Goal: Task Accomplishment & Management: Manage account settings

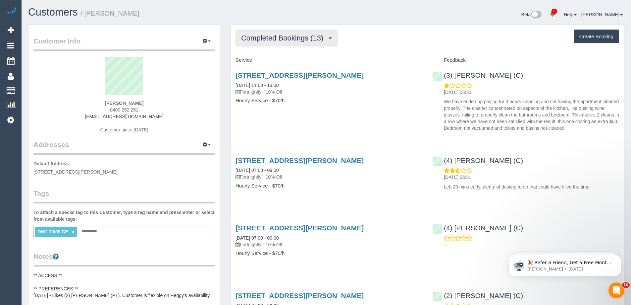
click at [273, 39] on span "Completed Bookings (13)" at bounding box center [283, 38] width 85 height 8
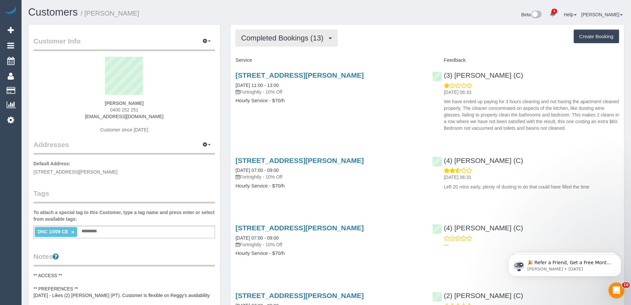
click at [276, 39] on span "Completed Bookings (13)" at bounding box center [283, 38] width 85 height 8
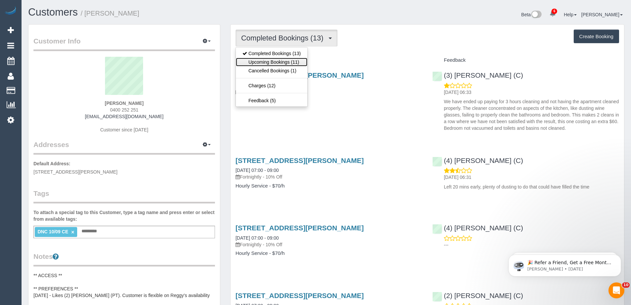
click at [280, 62] on link "Upcoming Bookings (11)" at bounding box center [272, 62] width 72 height 9
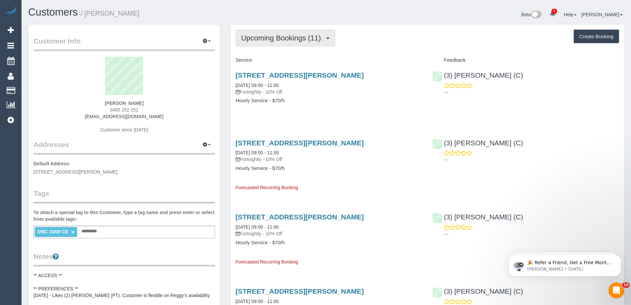
click at [264, 41] on span "Upcoming Bookings (11)" at bounding box center [282, 38] width 83 height 8
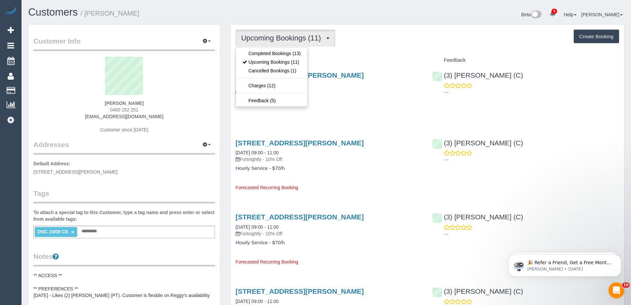
click at [407, 62] on h4 "Service" at bounding box center [329, 60] width 187 height 6
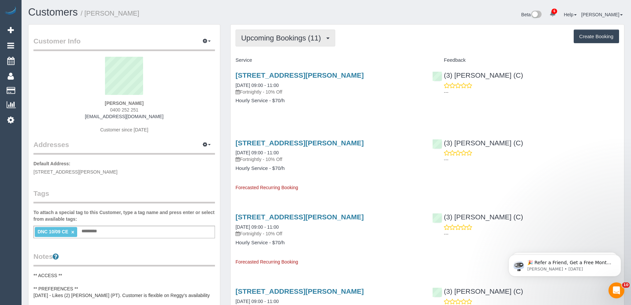
click at [314, 40] on span "Upcoming Bookings (11)" at bounding box center [282, 38] width 83 height 8
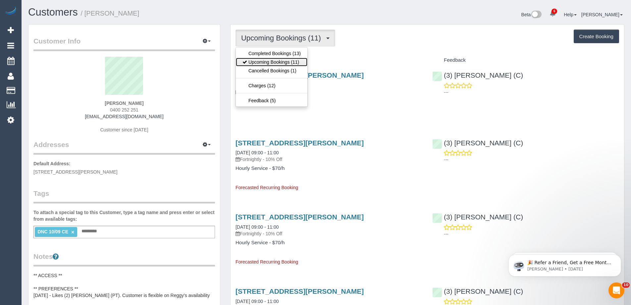
click at [255, 60] on link "Upcoming Bookings (11)" at bounding box center [272, 62] width 72 height 9
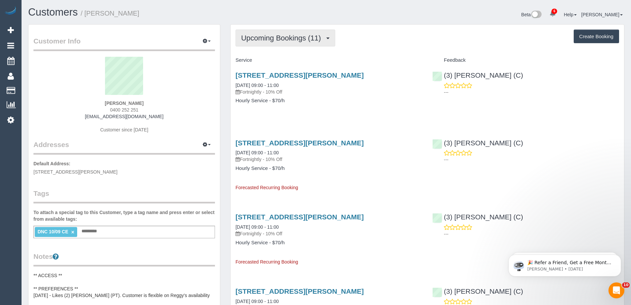
click at [271, 38] on span "Upcoming Bookings (11)" at bounding box center [282, 38] width 83 height 8
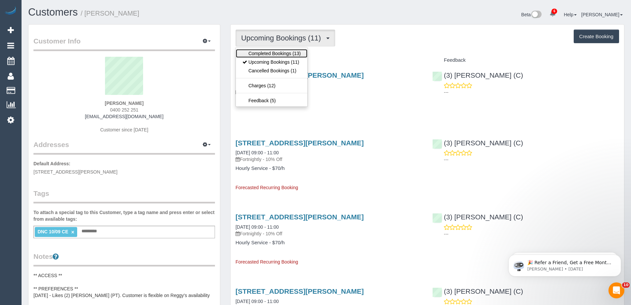
click at [269, 51] on link "Completed Bookings (13)" at bounding box center [272, 53] width 72 height 9
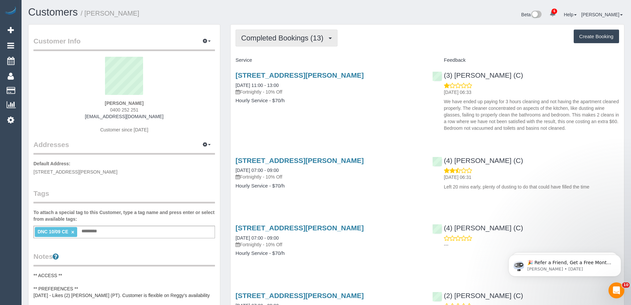
click at [285, 37] on span "Completed Bookings (13)" at bounding box center [283, 38] width 85 height 8
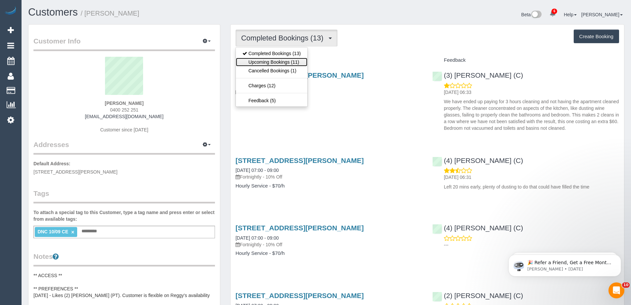
click at [283, 63] on link "Upcoming Bookings (11)" at bounding box center [272, 62] width 72 height 9
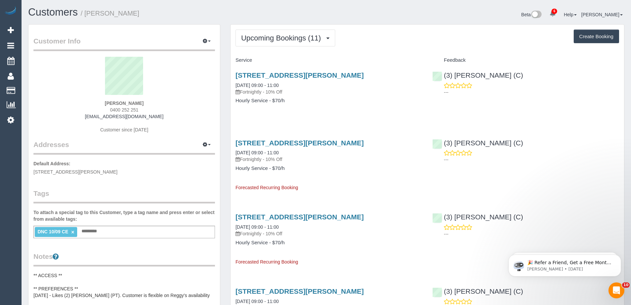
drag, startPoint x: 139, startPoint y: 103, endPoint x: 63, endPoint y: 86, distance: 77.7
click at [110, 98] on div "Esther Dixon 0400 252 251 ozziedixons@gmail.com Customer since 2025" at bounding box center [124, 98] width 182 height 83
copy div "Esther Dixon"
drag, startPoint x: 271, startPoint y: 41, endPoint x: 272, endPoint y: 45, distance: 4.7
click at [271, 40] on span "Upcoming Bookings (11)" at bounding box center [282, 38] width 83 height 8
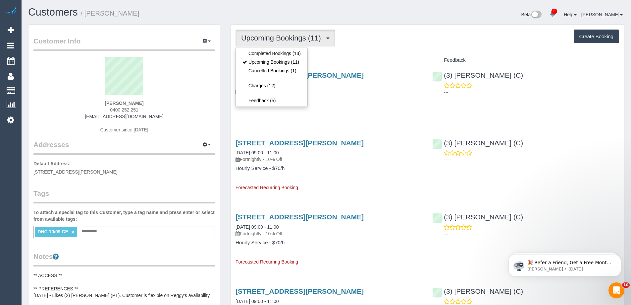
click at [360, 55] on div "Service" at bounding box center [329, 60] width 197 height 11
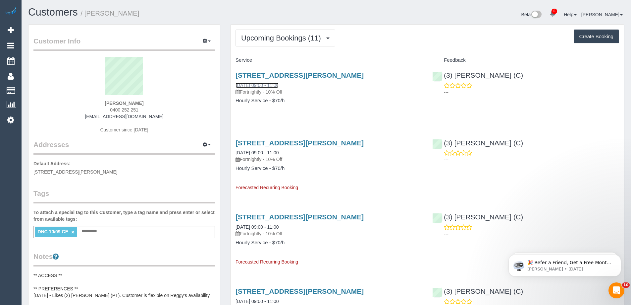
click at [255, 85] on link "24/09/2025 09:00 - 11:00" at bounding box center [257, 85] width 43 height 5
click at [286, 40] on span "Upcoming Bookings (11)" at bounding box center [282, 38] width 83 height 8
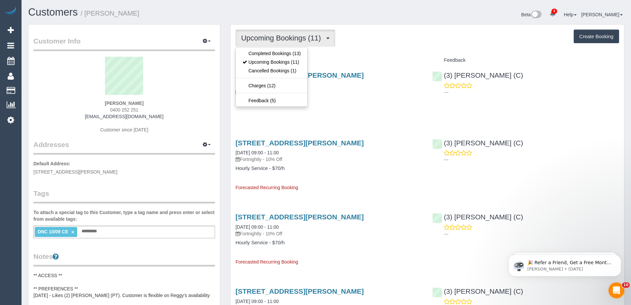
click at [73, 233] on link "×" at bounding box center [72, 232] width 3 height 6
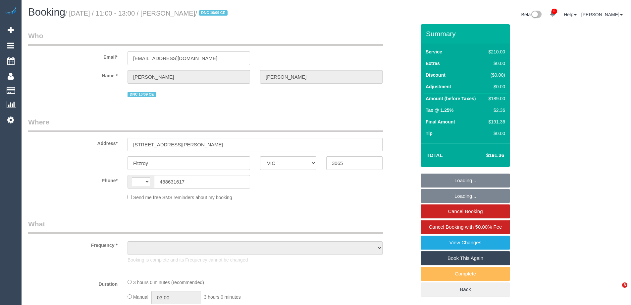
select select "VIC"
select select "180"
select select "number:29"
select select "number:14"
select select "number:18"
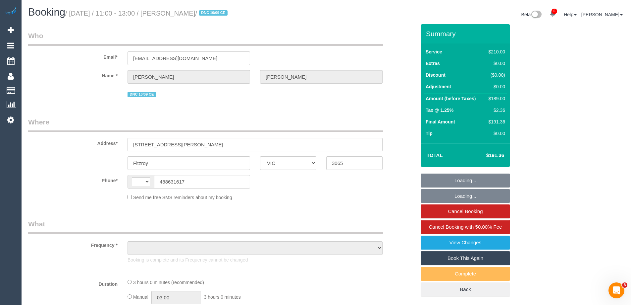
select select "number:24"
select select "number:34"
select select "number:12"
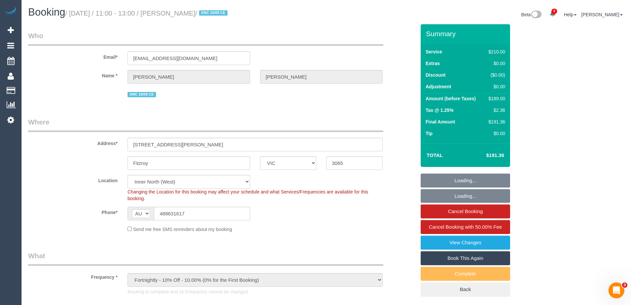
select select "string:AU"
select select "object:1864"
select select "string:stripe-pm_1R1mYU2GScqysDRVkwj9b1gX"
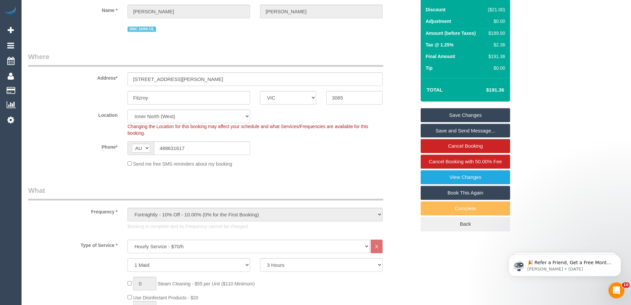
scroll to position [33, 0]
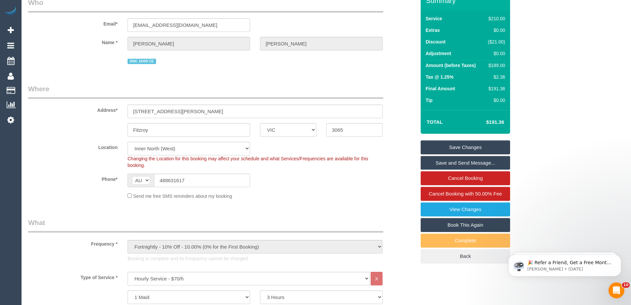
click at [497, 64] on div "$189.00" at bounding box center [495, 65] width 20 height 7
copy div "189.00"
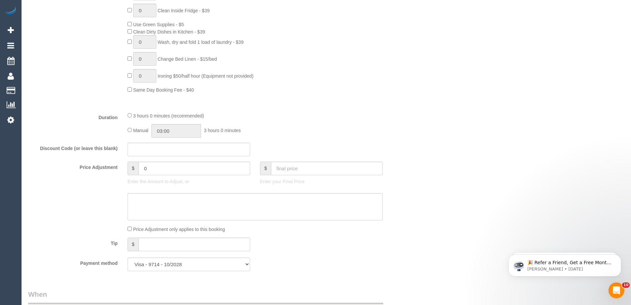
scroll to position [497, 0]
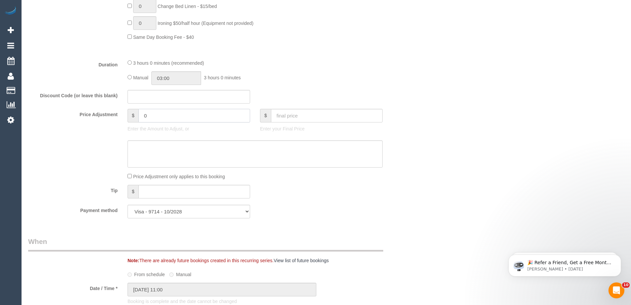
click at [158, 114] on input "0" at bounding box center [195, 116] width 112 height 14
click at [157, 110] on input "0" at bounding box center [195, 116] width 112 height 14
click at [162, 117] on input "0" at bounding box center [195, 116] width 112 height 14
paste input "28.35"
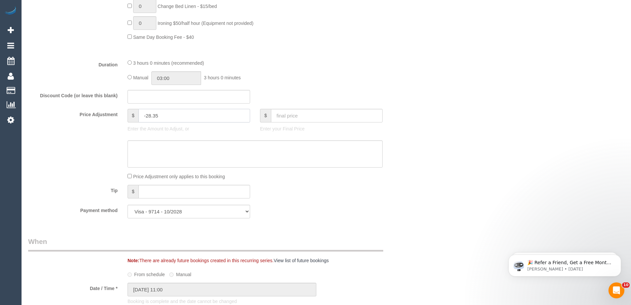
type input "-28.35"
click at [155, 158] on textarea at bounding box center [255, 153] width 255 height 27
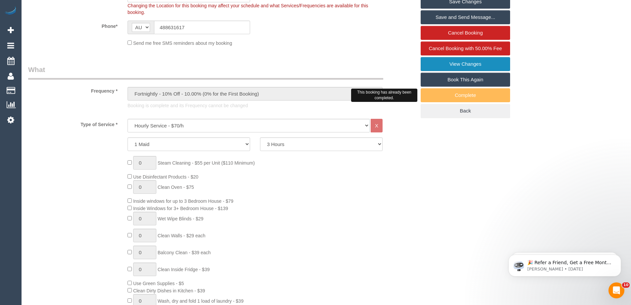
scroll to position [133, 0]
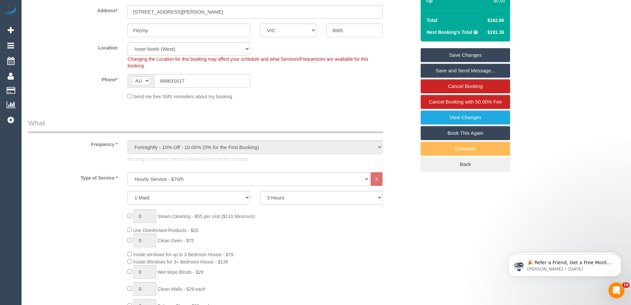
type textarea "15% discount to resolve complaint - CE"
click at [461, 52] on link "Save Changes" at bounding box center [465, 55] width 89 height 14
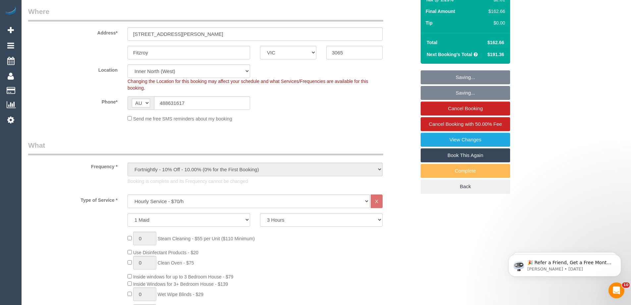
scroll to position [99, 0]
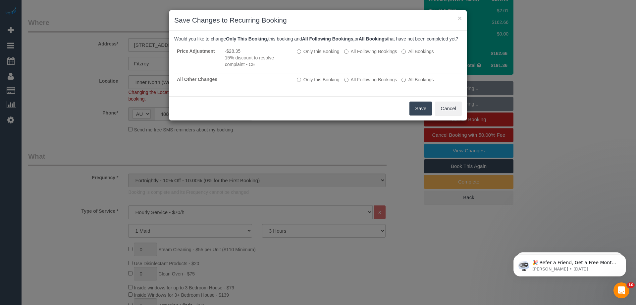
click at [416, 115] on button "Save" at bounding box center [421, 108] width 23 height 14
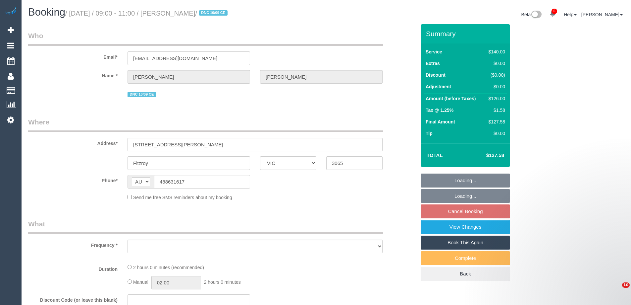
select select "VIC"
select select "object:593"
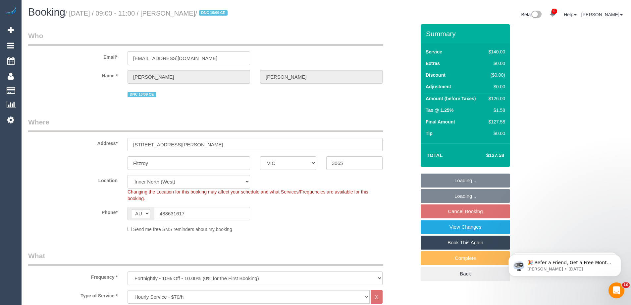
select select "string:stripe-pm_1R1mYU2GScqysDRVkwj9b1gX"
select select "object:762"
select select "number:29"
select select "number:14"
select select "number:18"
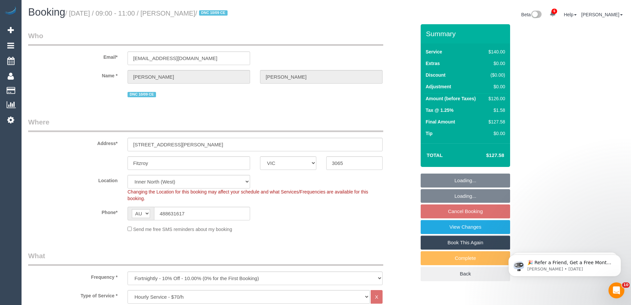
select select "number:24"
select select "number:34"
select select "number:12"
select select "spot3"
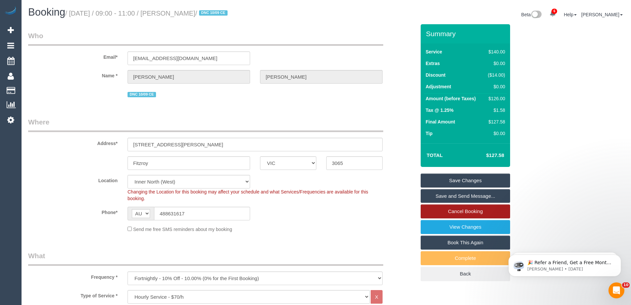
click at [453, 211] on link "Cancel Booking" at bounding box center [465, 211] width 89 height 14
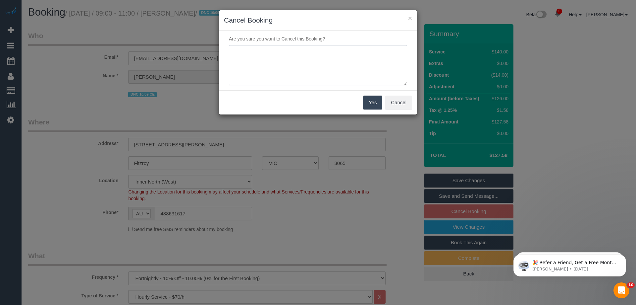
click at [260, 54] on textarea at bounding box center [318, 65] width 178 height 40
click at [264, 71] on textarea at bounding box center [318, 65] width 178 height 40
type textarea "C"
type textarea "Customer has had a number of bad experiences and is finding it all too hard to …"
drag, startPoint x: 373, startPoint y: 104, endPoint x: 369, endPoint y: 100, distance: 5.9
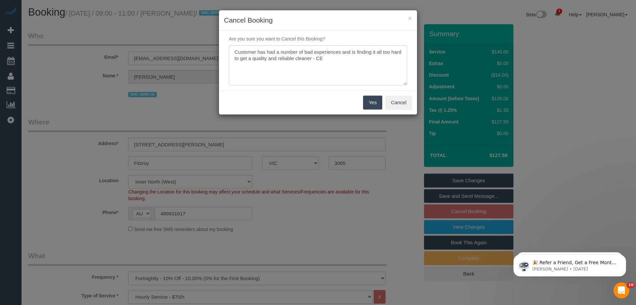
click at [373, 104] on button "Yes" at bounding box center [372, 102] width 19 height 14
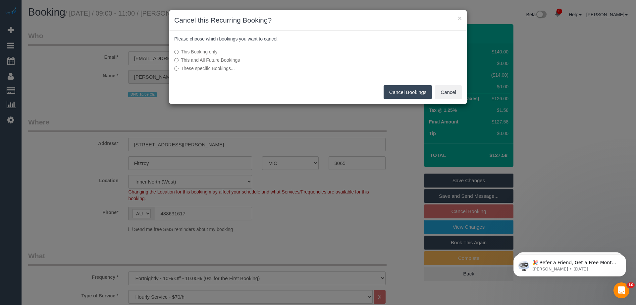
click at [224, 60] on label "This and All Future Bookings" at bounding box center [268, 60] width 189 height 7
click at [424, 93] on button "Cancel Bookings" at bounding box center [408, 92] width 49 height 14
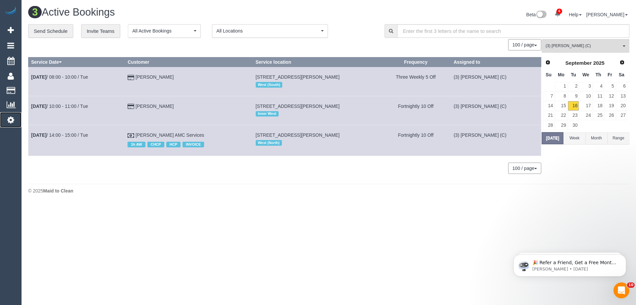
click at [12, 119] on icon at bounding box center [10, 120] width 7 height 8
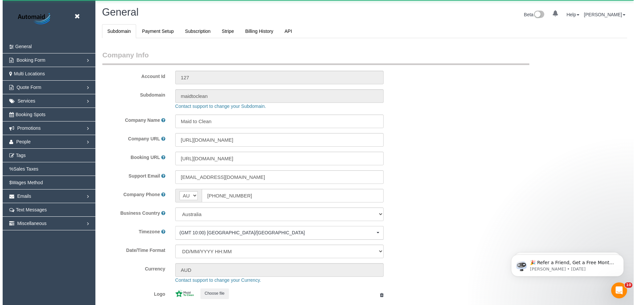
scroll to position [1502, 631]
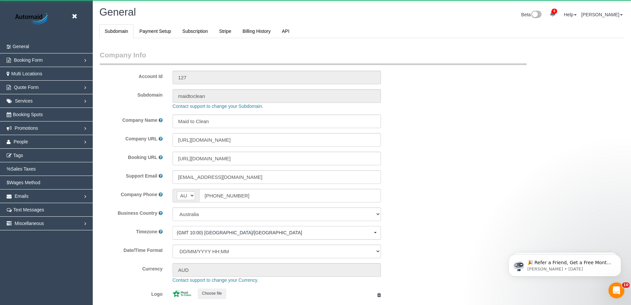
select select "1"
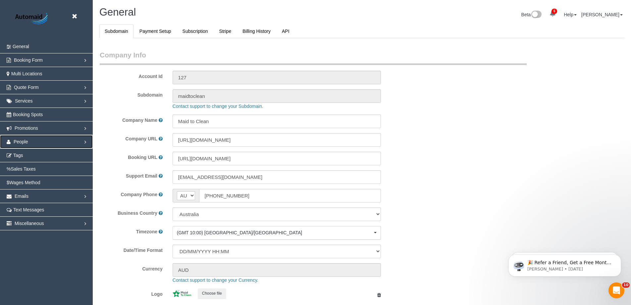
click at [21, 141] on span "People" at bounding box center [21, 141] width 15 height 5
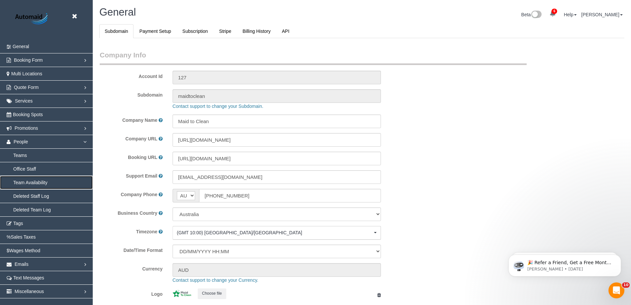
click at [26, 181] on link "Team Availability" at bounding box center [46, 182] width 93 height 13
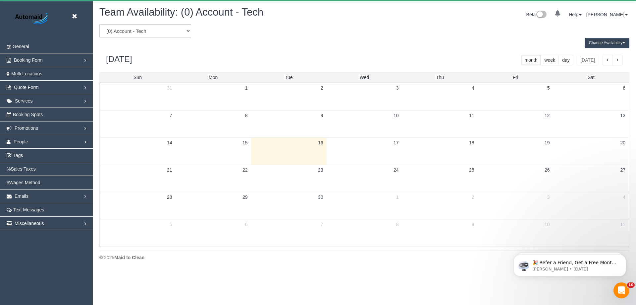
scroll to position [270, 636]
click at [180, 31] on select "(0) Account - Tech (0) Office (0) Raunak Test Account (1) Debbie Brodjanac (FT)…" at bounding box center [145, 31] width 92 height 14
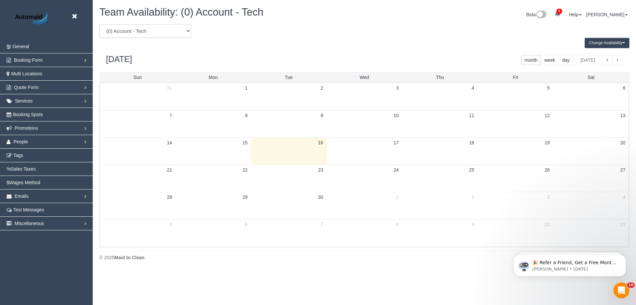
select select "number:119255"
click at [99, 24] on select "(0) Account - Tech (0) Office (0) Raunak Test Account (1) Debbie Brodjanac (FT)…" at bounding box center [145, 31] width 92 height 14
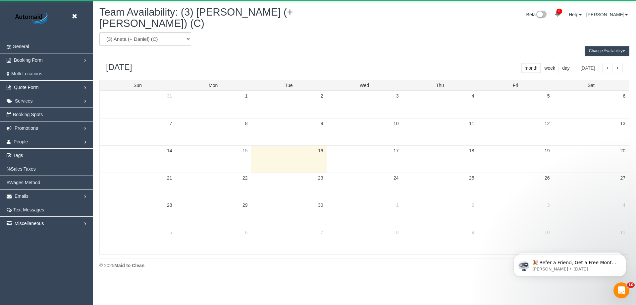
scroll to position [32869, 32503]
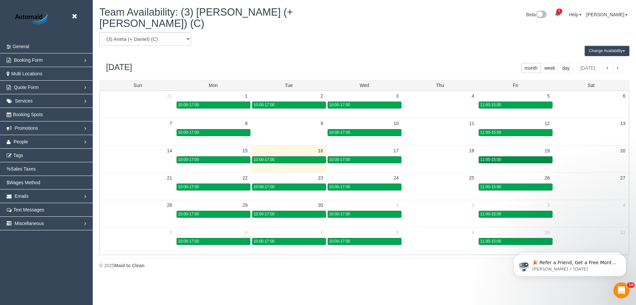
click at [499, 157] on span "11:00-15:00" at bounding box center [491, 159] width 21 height 5
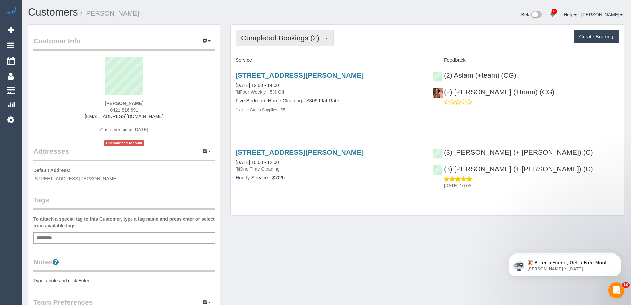
click at [277, 39] on span "Completed Bookings (2)" at bounding box center [282, 38] width 82 height 8
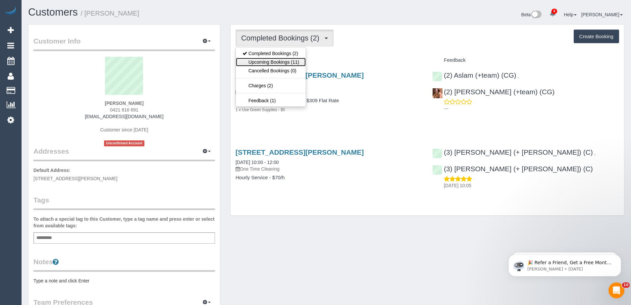
click at [276, 60] on link "Upcoming Bookings (11)" at bounding box center [271, 62] width 70 height 9
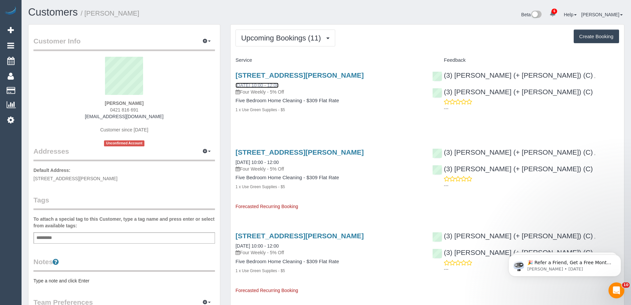
click at [253, 86] on link "19/09/2025 10:00 - 12:00" at bounding box center [257, 85] width 43 height 5
drag, startPoint x: 170, startPoint y: 96, endPoint x: 65, endPoint y: 101, distance: 104.9
click at [65, 101] on div "Benjamin Maruskanic 0421 816 691 bmaruskanic@gmail.com Customer since 2025 Unco…" at bounding box center [124, 101] width 182 height 89
drag, startPoint x: 157, startPoint y: 103, endPoint x: 71, endPoint y: 103, distance: 85.5
click at [71, 103] on div "Benjamin Maruskanic 0421 816 691 bmaruskanic@gmail.com Customer since 2025 Unco…" at bounding box center [124, 101] width 182 height 89
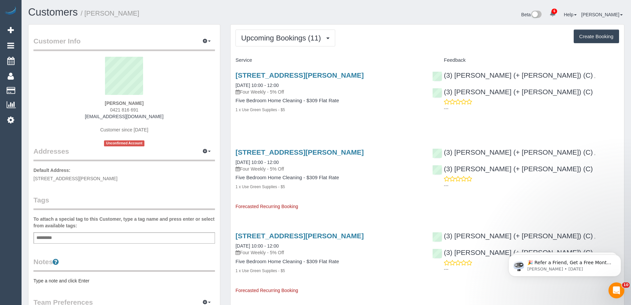
copy strong "Benjamin Maruskanic"
click at [75, 178] on span "43 Nicholson St, Coburg, VIC 3058" at bounding box center [75, 178] width 84 height 5
copy span "Coburg"
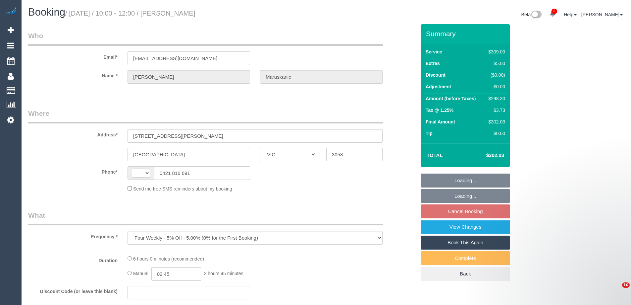
select select "VIC"
select select "string:AU"
select select "string:stripe-pm_1Rm5Mu2GScqysDRVk2G2AUf7"
select select "number:28"
select select "number:14"
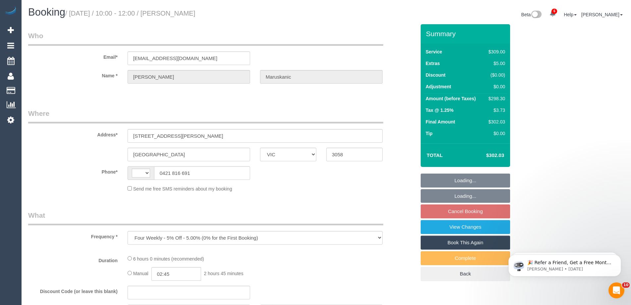
select select "number:19"
select select "number:25"
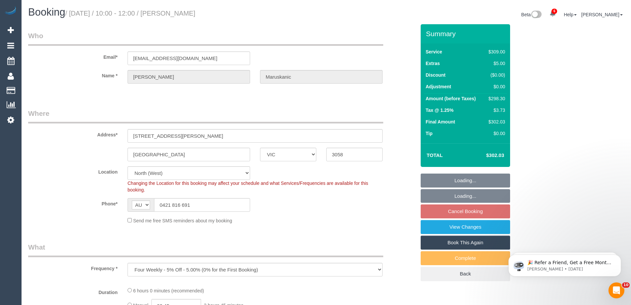
select select "object:782"
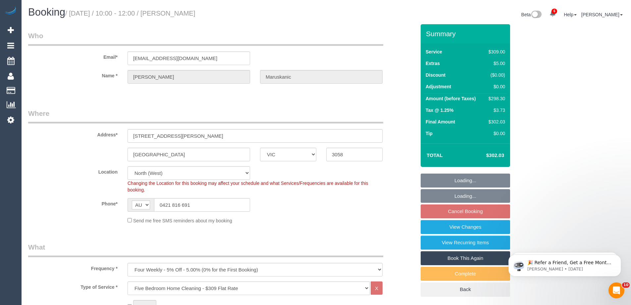
select select "spot1"
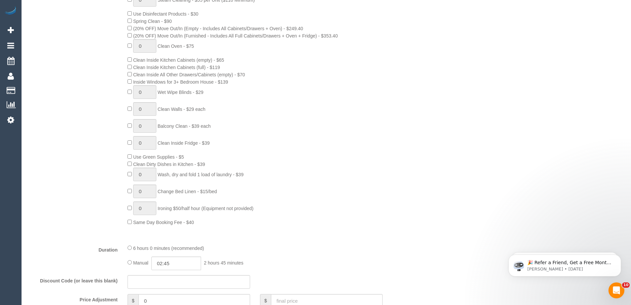
scroll to position [398, 0]
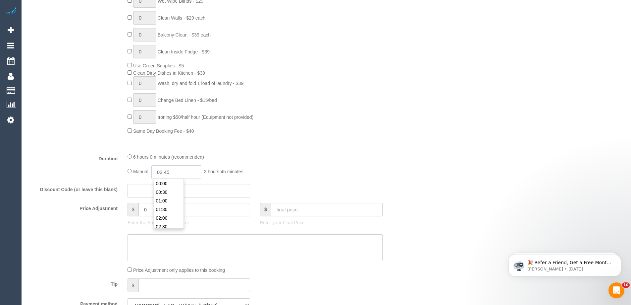
drag, startPoint x: 178, startPoint y: 175, endPoint x: 161, endPoint y: 172, distance: 17.2
click at [161, 172] on input "02:45" at bounding box center [176, 172] width 50 height 14
click at [95, 169] on div "Duration 6 hours 0 minutes (recommended) Manual 02:45 2 hours 45 minutes" at bounding box center [222, 166] width 398 height 26
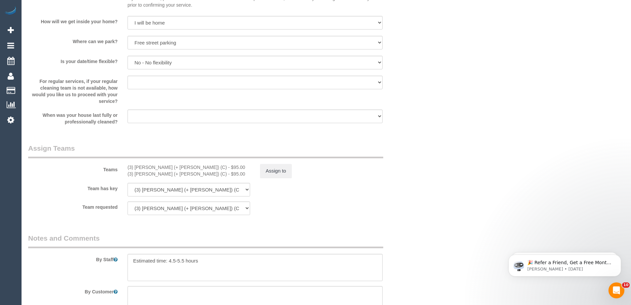
scroll to position [928, 0]
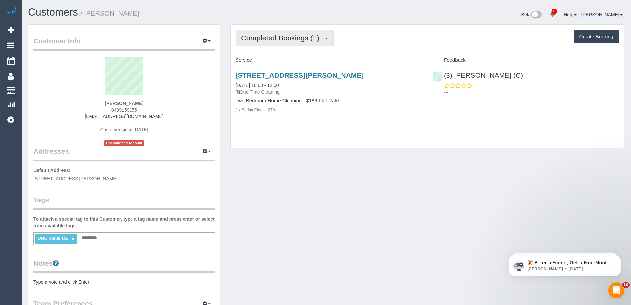
drag, startPoint x: 294, startPoint y: 37, endPoint x: 292, endPoint y: 48, distance: 11.1
click at [294, 36] on span "Completed Bookings (1)" at bounding box center [282, 38] width 82 height 8
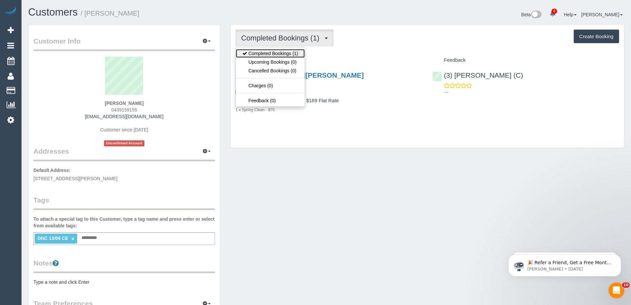
click at [290, 49] on link "Completed Bookings (1)" at bounding box center [270, 53] width 69 height 9
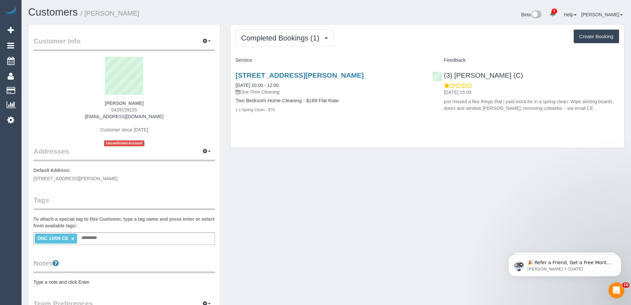
drag, startPoint x: 142, startPoint y: 102, endPoint x: 29, endPoint y: 89, distance: 114.1
click at [59, 92] on div "[PERSON_NAME] 0439159155 [EMAIL_ADDRESS][DOMAIN_NAME] Customer since [DATE] Unc…" at bounding box center [124, 101] width 182 height 89
copy div "[PERSON_NAME]"
drag, startPoint x: 291, startPoint y: 85, endPoint x: 229, endPoint y: 85, distance: 62.0
click at [229, 85] on div "Completed Bookings (1) Completed Bookings (1) Upcoming Bookings (0) Cancelled B…" at bounding box center [427, 89] width 404 height 131
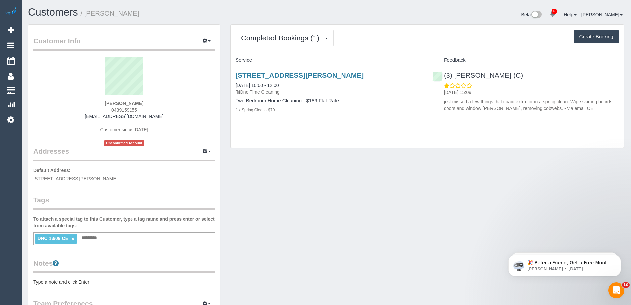
copy link "[DATE] 10:00 - 12:00"
drag, startPoint x: 571, startPoint y: 101, endPoint x: 533, endPoint y: 108, distance: 39.1
click at [533, 108] on p "just missed a few things that i paid extra for in a spring clean: Wipe skirting…" at bounding box center [531, 104] width 175 height 13
copy p "Wipe skirting boards, doors and window [PERSON_NAME], removing cobwebs."
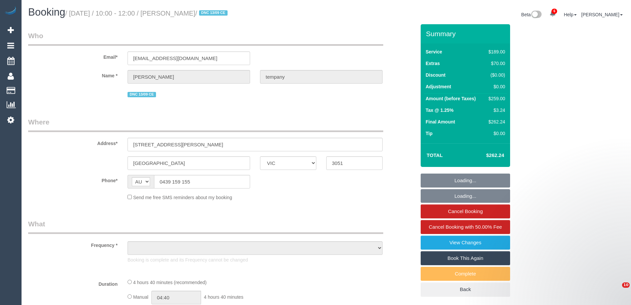
select select "VIC"
select select "string:stripe-pm_1S64gY2GScqysDRV2PhwI451"
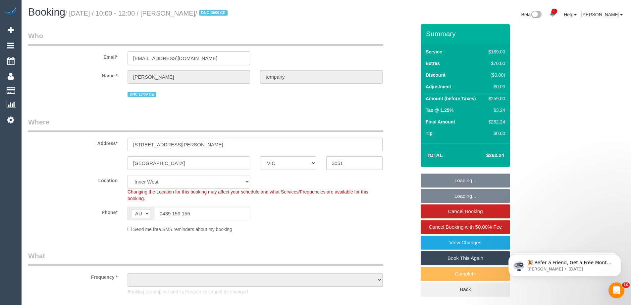
select select "spot1"
select select "number:28"
select select "number:14"
select select "number:19"
select select "number:24"
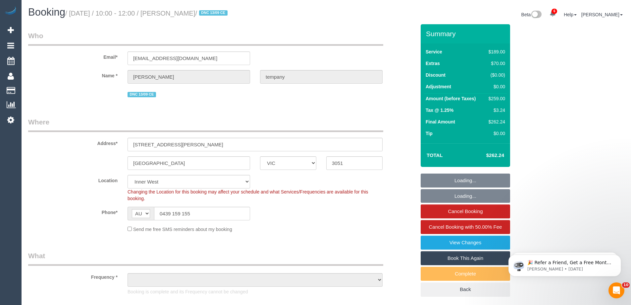
select select "number:26"
select select "object:1514"
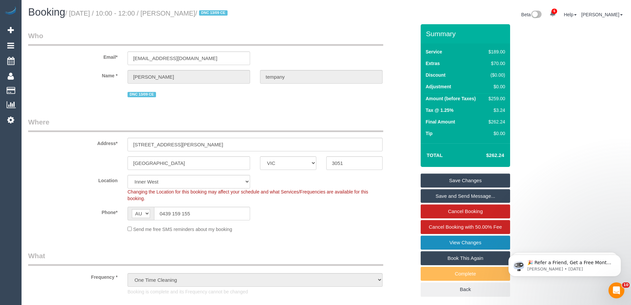
click at [492, 241] on link "View Changes" at bounding box center [465, 242] width 89 height 14
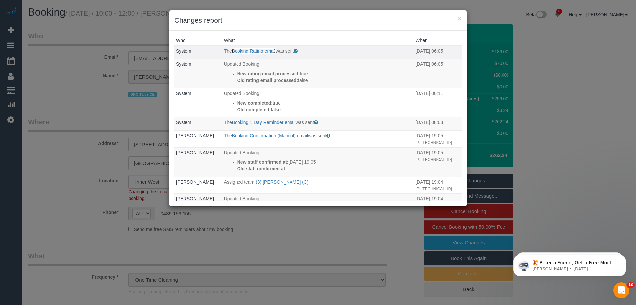
click at [247, 50] on link "Booking Rating email" at bounding box center [254, 50] width 44 height 5
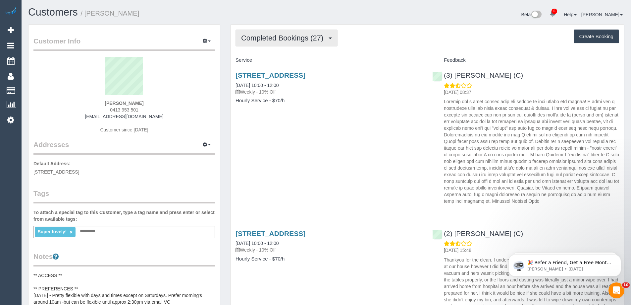
click at [304, 46] on button "Completed Bookings (27)" at bounding box center [287, 37] width 102 height 17
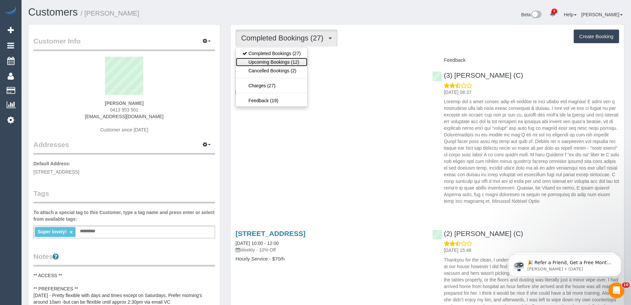
click at [299, 58] on link "Upcoming Bookings (12)" at bounding box center [272, 62] width 72 height 9
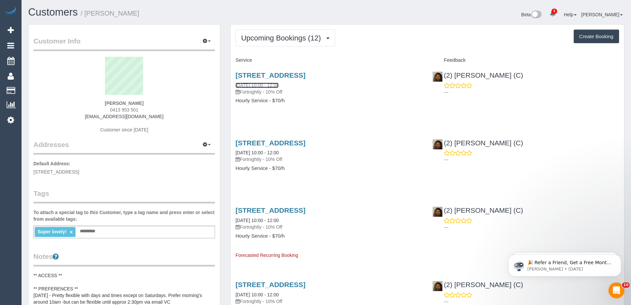
click at [263, 84] on link "22/09/2025 10:00 - 12:00" at bounding box center [257, 85] width 43 height 5
click link "22/09/2025 10:00 - 12:00"
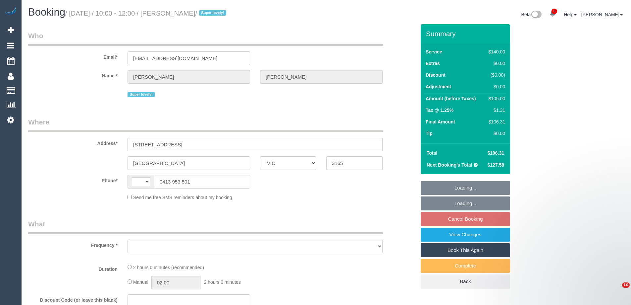
select select "VIC"
select select "string:AU"
select select "object:669"
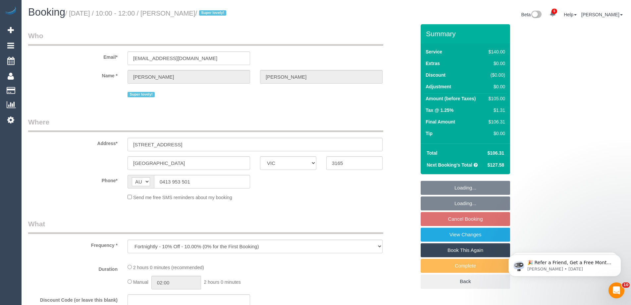
select select "string:stripe-pm_1QupRP2GScqysDRVYLz3LRpP"
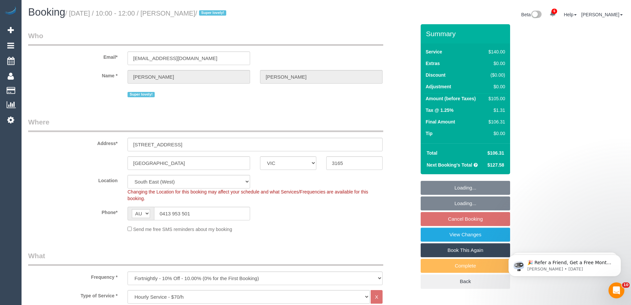
select select "spot3"
select select "number:27"
select select "number:15"
select select "number:19"
select select "number:36"
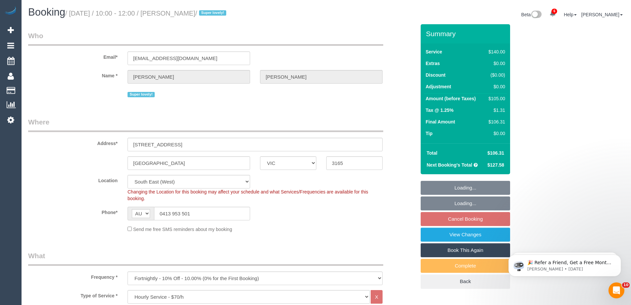
select select "number:34"
select select "number:11"
select select "object:1497"
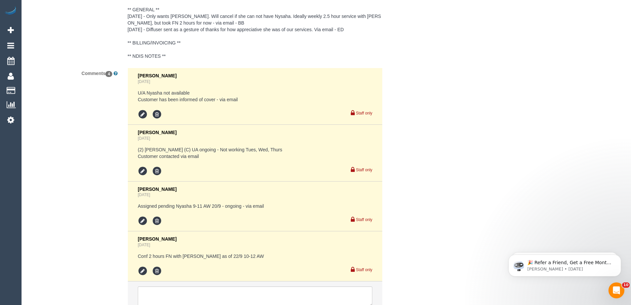
scroll to position [1292, 0]
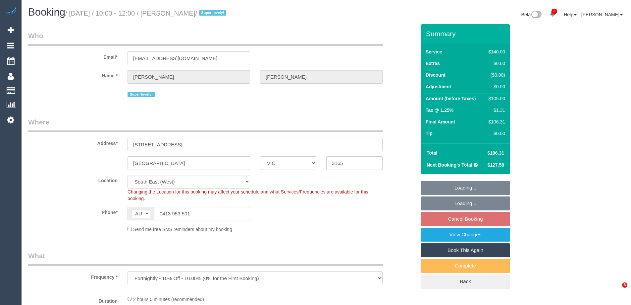
select select "VIC"
select select "object:1325"
select select "number:27"
select select "number:15"
select select "number:19"
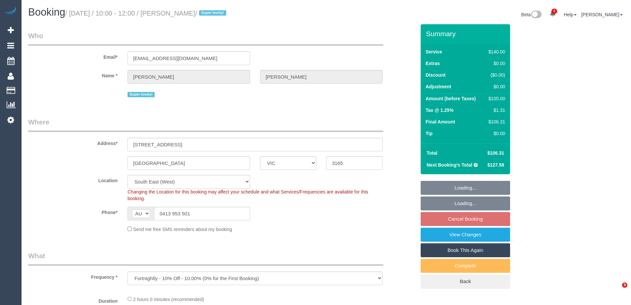
select select "number:36"
select select "number:34"
select select "number:11"
select select "spot3"
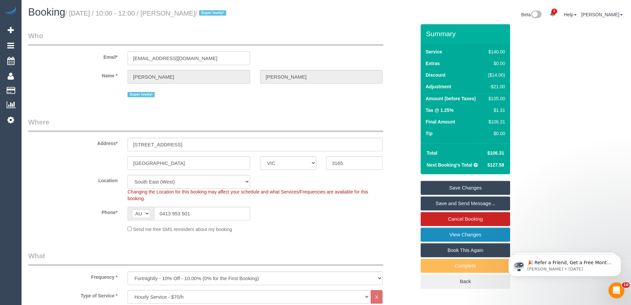
click at [455, 237] on link "View Changes" at bounding box center [465, 234] width 89 height 14
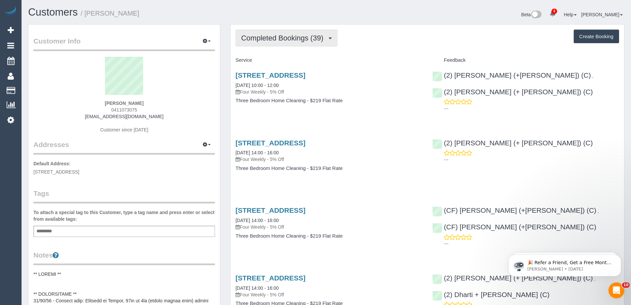
click at [298, 34] on span "Completed Bookings (39)" at bounding box center [283, 38] width 85 height 8
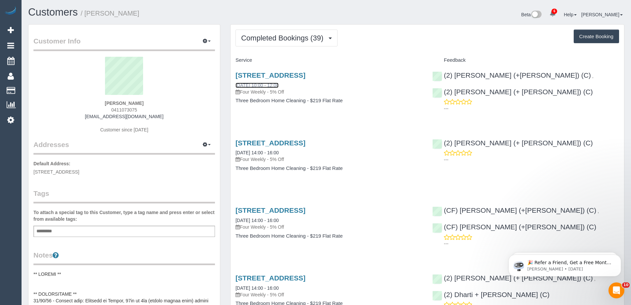
click at [275, 83] on link "[DATE] 10:00 - 12:00" at bounding box center [257, 85] width 43 height 5
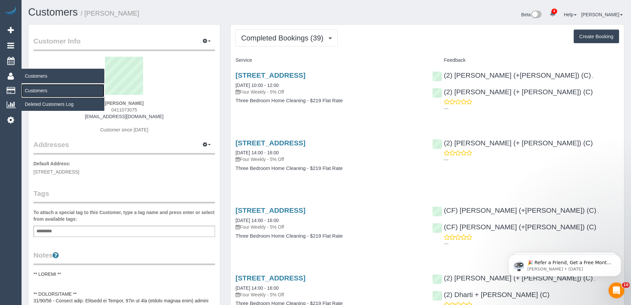
drag, startPoint x: 37, startPoint y: 87, endPoint x: 41, endPoint y: 83, distance: 5.9
click at [37, 87] on link "Customers" at bounding box center [63, 90] width 83 height 13
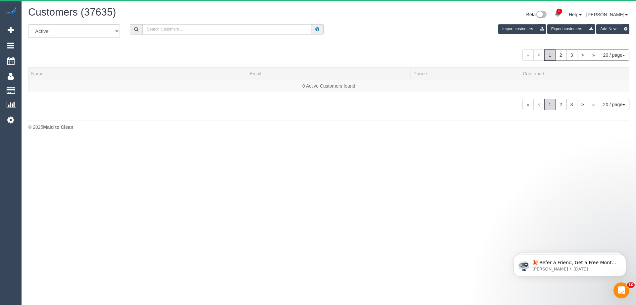
click at [174, 30] on input "text" at bounding box center [226, 29] width 169 height 10
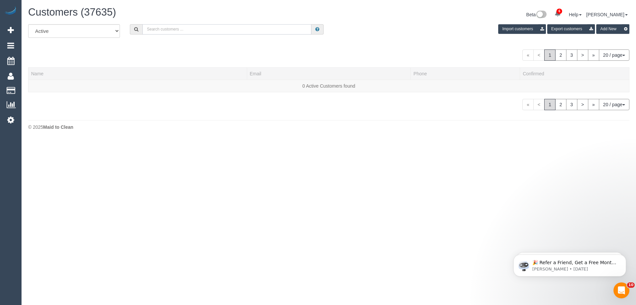
paste input "bianca.fedele1@gmail.com"
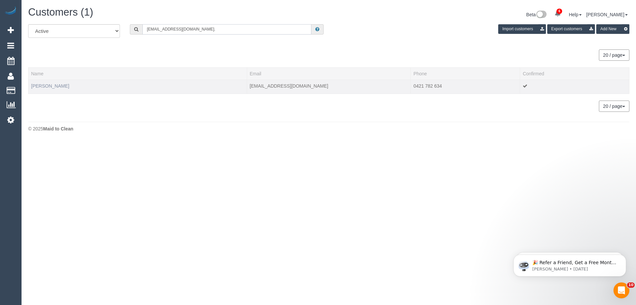
type input "bianca.fedele1@gmail.com."
click at [50, 86] on link "Bianca Ross" at bounding box center [50, 85] width 38 height 5
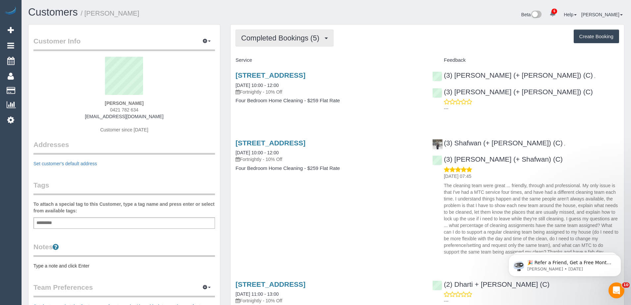
click at [266, 34] on span "Completed Bookings (5)" at bounding box center [282, 38] width 82 height 8
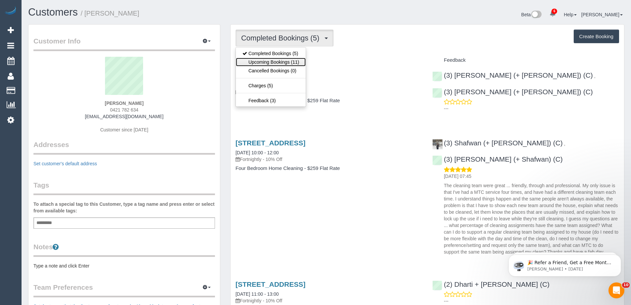
click at [262, 59] on link "Upcoming Bookings (11)" at bounding box center [271, 62] width 70 height 9
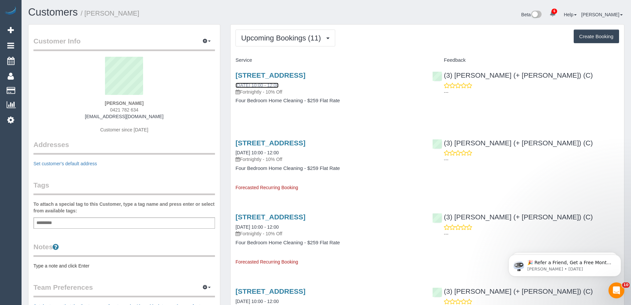
click at [259, 85] on link "29/09/2025 10:00 - 12:00" at bounding box center [257, 85] width 43 height 5
click at [260, 39] on span "Upcoming Bookings (11)" at bounding box center [282, 38] width 83 height 8
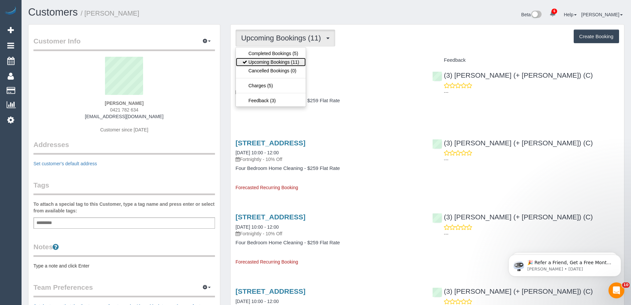
click at [262, 62] on link "Upcoming Bookings (11)" at bounding box center [271, 62] width 70 height 9
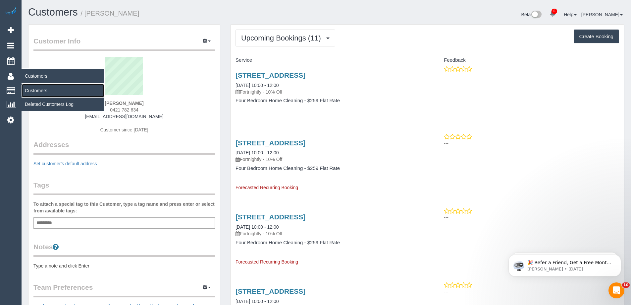
click at [41, 91] on link "Customers" at bounding box center [63, 90] width 83 height 13
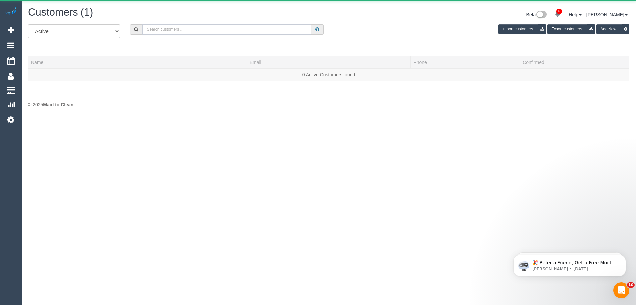
click at [223, 33] on input "text" at bounding box center [226, 29] width 169 height 10
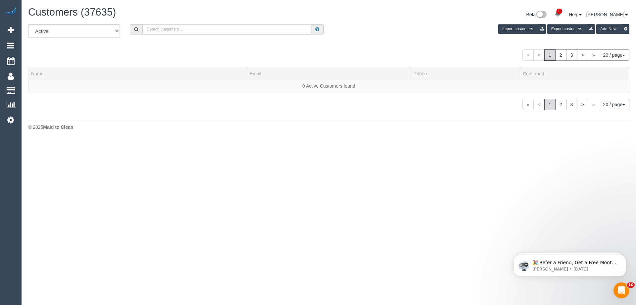
paste input "bianca.286@gmail.com"
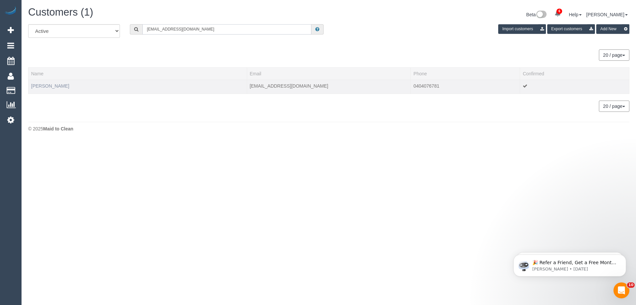
type input "bianca.286@gmail.com"
click at [52, 86] on link "Bianca Harris" at bounding box center [50, 85] width 38 height 5
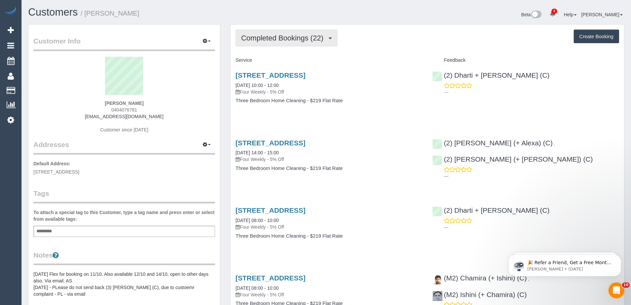
click at [282, 35] on span "Completed Bookings (22)" at bounding box center [283, 38] width 85 height 8
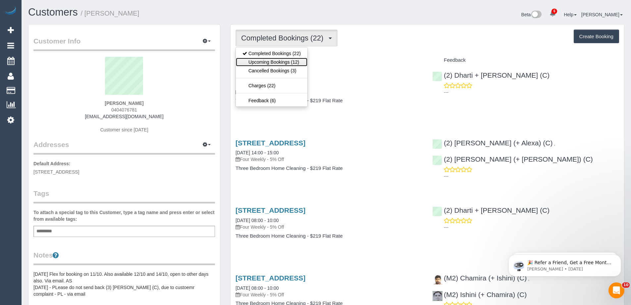
click at [279, 63] on link "Upcoming Bookings (12)" at bounding box center [272, 62] width 72 height 9
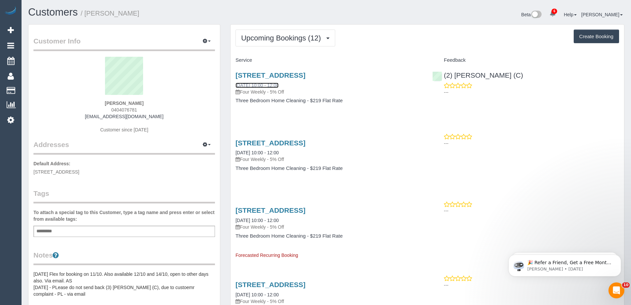
click at [247, 85] on link "19/09/2025 10:00 - 12:00" at bounding box center [257, 85] width 43 height 5
click at [12, 115] on link "Settings" at bounding box center [11, 119] width 22 height 15
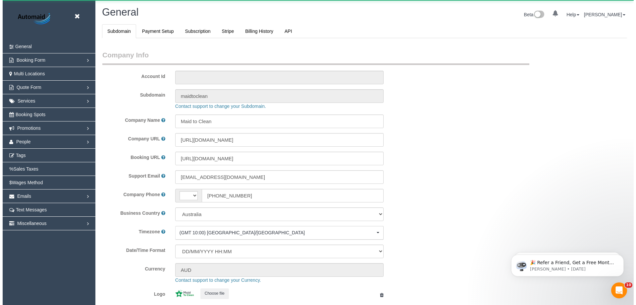
scroll to position [1502, 631]
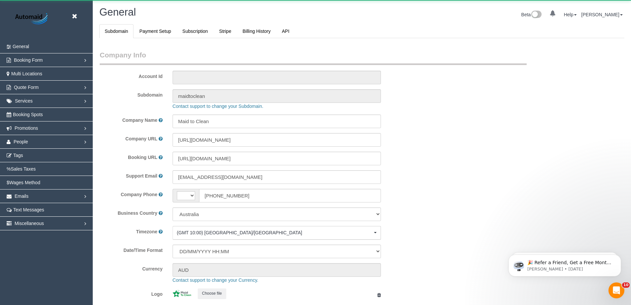
select select "string:AU"
select select "1"
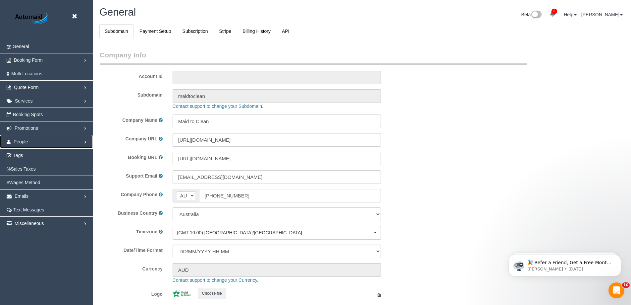
click at [13, 139] on link "People" at bounding box center [46, 141] width 93 height 13
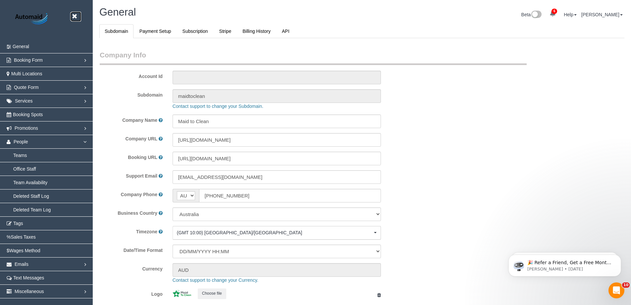
click at [72, 16] on icon at bounding box center [74, 16] width 8 height 8
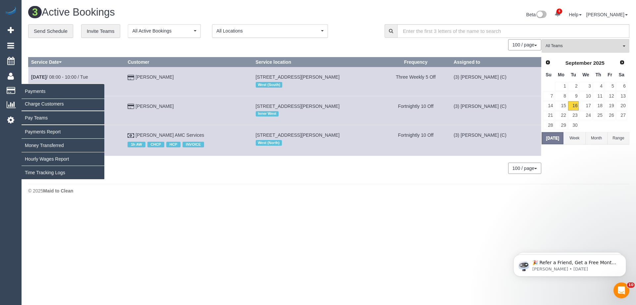
scroll to position [203, 636]
click at [41, 172] on link "Time Tracking Logs" at bounding box center [63, 172] width 83 height 13
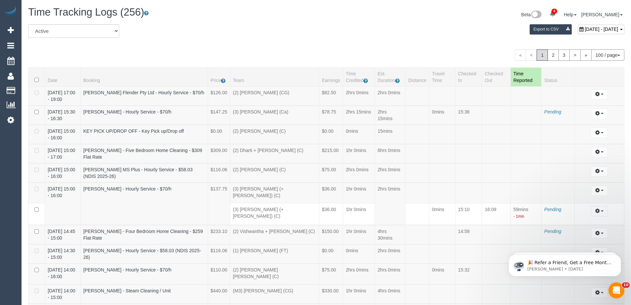
scroll to position [2678, 631]
click at [588, 28] on span "[DATE] - [DATE]" at bounding box center [601, 29] width 33 height 5
type input "**********"
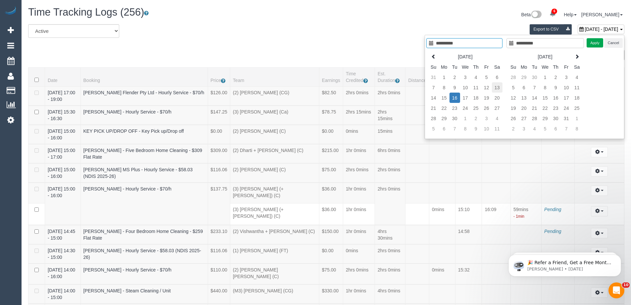
type input "**********"
click at [496, 87] on td "13" at bounding box center [497, 87] width 11 height 10
type input "**********"
click at [597, 40] on button "Apply" at bounding box center [595, 43] width 17 height 10
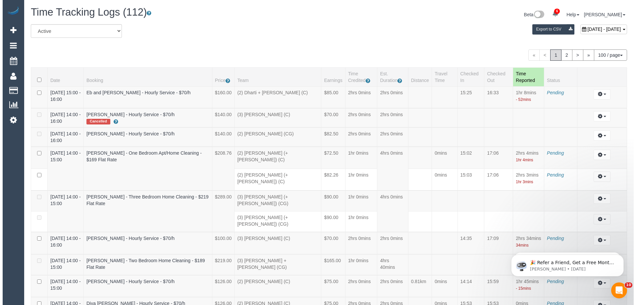
scroll to position [1887, 0]
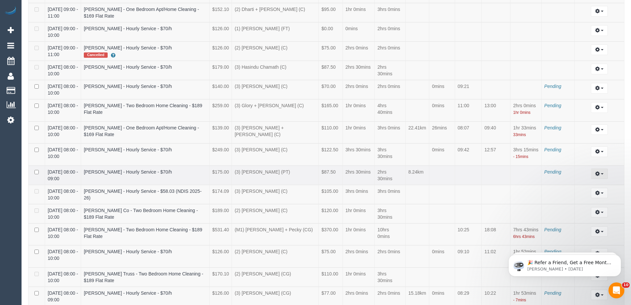
click at [602, 168] on button "button" at bounding box center [599, 173] width 17 height 10
click at [592, 181] on link "Edit" at bounding box center [581, 185] width 52 height 9
select select "draft"
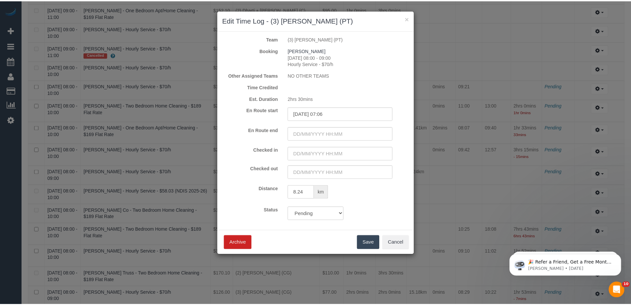
scroll to position [2642, 636]
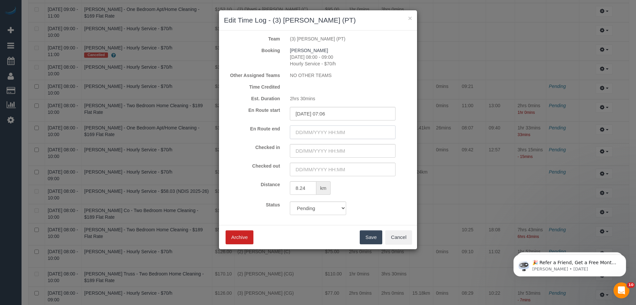
click at [319, 130] on input "text" at bounding box center [343, 132] width 106 height 14
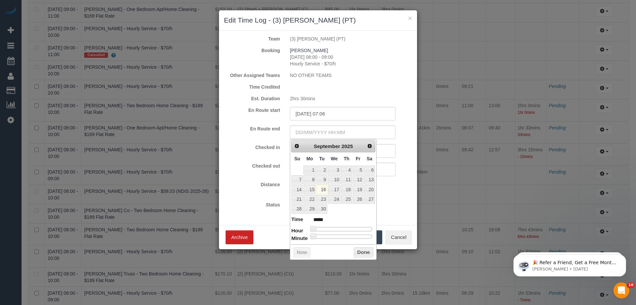
click at [383, 123] on div "En Route start 13/09/2025 07:06 En Route end" at bounding box center [318, 123] width 188 height 32
type input "16/09/2025 16:11"
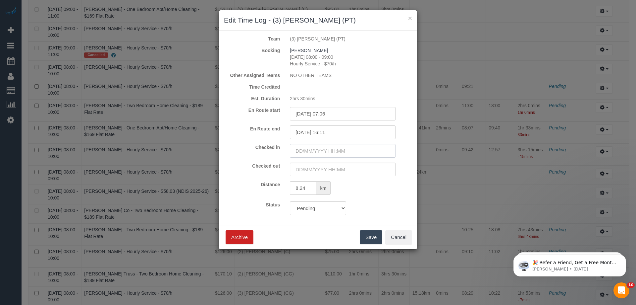
click at [351, 153] on input "text" at bounding box center [343, 151] width 106 height 14
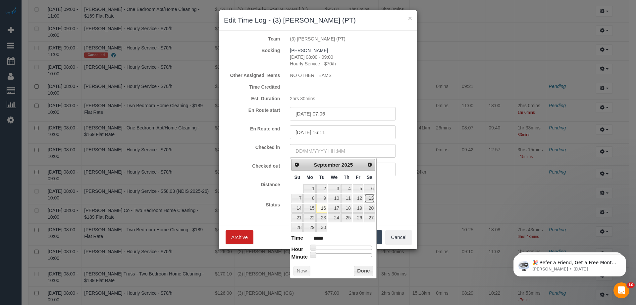
click at [368, 198] on link "13" at bounding box center [369, 198] width 11 height 9
type input "13/09/2025 07:00"
type input "*****"
type input "13/09/2025 08:00"
type input "*****"
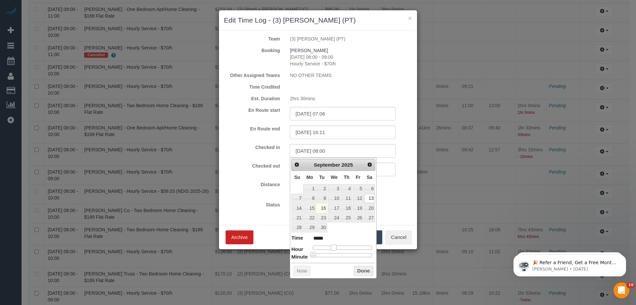
click at [333, 248] on div at bounding box center [342, 247] width 59 height 4
type input "13/09/2025 08:06"
type input "*****"
type input "13/09/2025 08:07"
type input "*****"
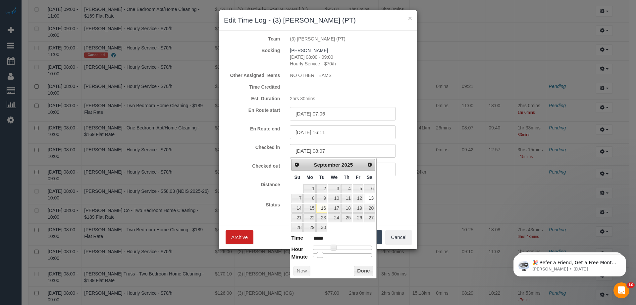
type input "13/09/2025 08:08"
type input "*****"
type input "13/09/2025 08:09"
type input "*****"
type input "13/09/2025 08:10"
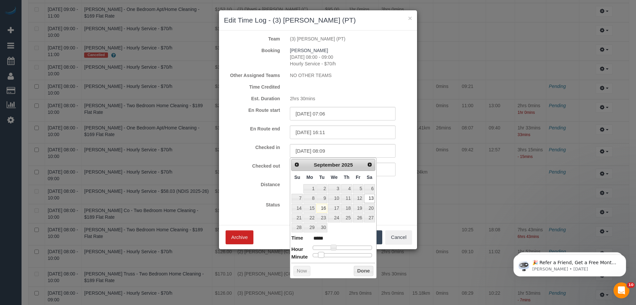
type input "*****"
type input "13/09/2025 08:11"
type input "*****"
drag, startPoint x: 319, startPoint y: 256, endPoint x: 324, endPoint y: 256, distance: 4.7
click at [324, 256] on div at bounding box center [342, 255] width 59 height 4
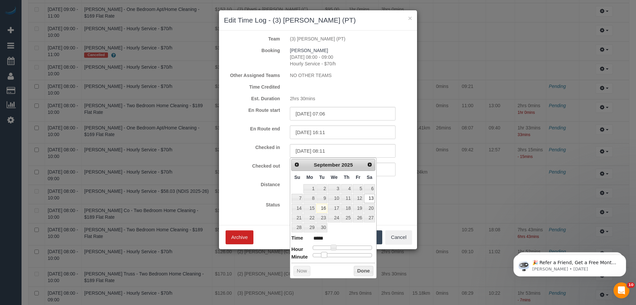
type input "13/09/2025 08:10"
type input "*****"
click at [322, 254] on span at bounding box center [323, 255] width 6 height 6
click at [366, 270] on button "Done" at bounding box center [364, 270] width 20 height 11
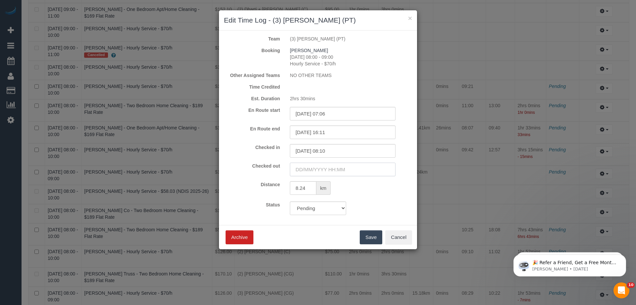
click at [324, 171] on input "text" at bounding box center [343, 169] width 106 height 14
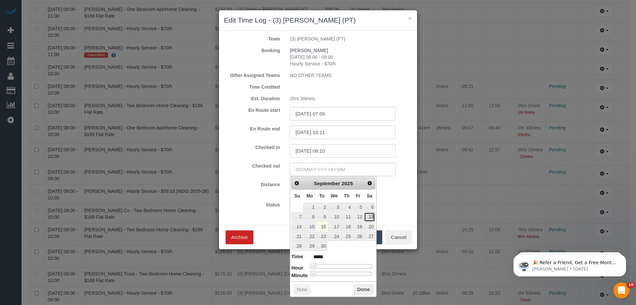
click at [368, 218] on link "13" at bounding box center [369, 216] width 11 height 9
click at [364, 291] on button "Done" at bounding box center [364, 289] width 20 height 11
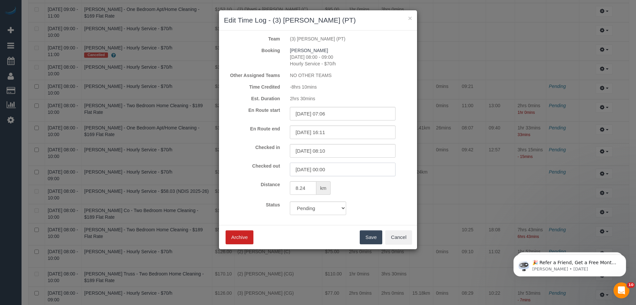
click at [327, 170] on input "13/09/2025 00:00" at bounding box center [343, 169] width 106 height 14
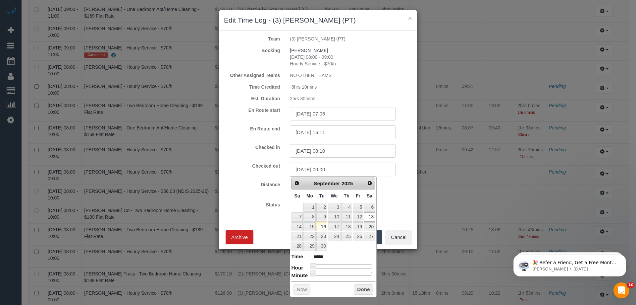
click at [326, 169] on input "13/09/2025 00:00" at bounding box center [343, 169] width 106 height 14
drag, startPoint x: 328, startPoint y: 171, endPoint x: 322, endPoint y: 170, distance: 5.7
click at [322, 170] on input "13/09/2025 00:00" at bounding box center [343, 169] width 106 height 14
type input "13/09/2025 10:40"
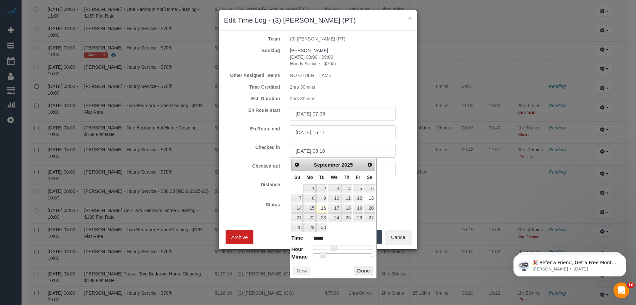
drag, startPoint x: 360, startPoint y: 149, endPoint x: 203, endPoint y: 142, distance: 156.6
click at [202, 144] on div "× Edit Time Log - (3) Allie Zhu (PT) Team (3) Allie Zhu (PT) Booking Ashley Hal…" at bounding box center [318, 152] width 636 height 305
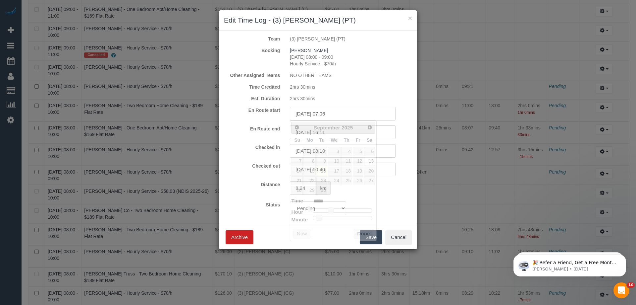
click at [359, 115] on input "13/09/2025 07:06" at bounding box center [343, 114] width 106 height 14
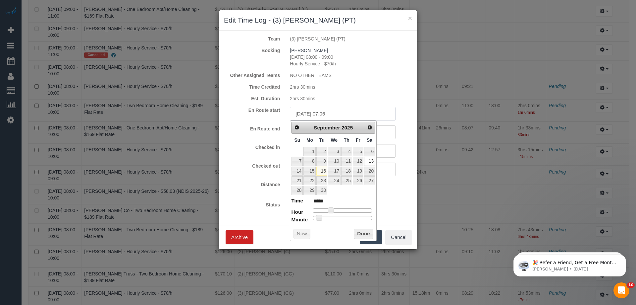
drag, startPoint x: 358, startPoint y: 113, endPoint x: 201, endPoint y: 105, distance: 156.6
click at [202, 105] on div "× Edit Time Log - (3) Allie Zhu (PT) Team (3) Allie Zhu (PT) Booking Ashley Hal…" at bounding box center [318, 152] width 636 height 305
paste input "8:10"
type input "13/09/2025 08:10"
click at [272, 113] on label "En Route start" at bounding box center [252, 110] width 66 height 7
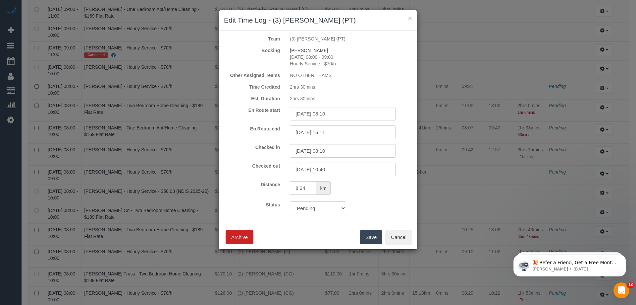
drag, startPoint x: 359, startPoint y: 169, endPoint x: 165, endPoint y: 160, distance: 193.4
click at [166, 160] on div "× Edit Time Log - (3) Allie Zhu (PT) Team (3) Allie Zhu (PT) Booking Ashley Hal…" at bounding box center [318, 152] width 636 height 305
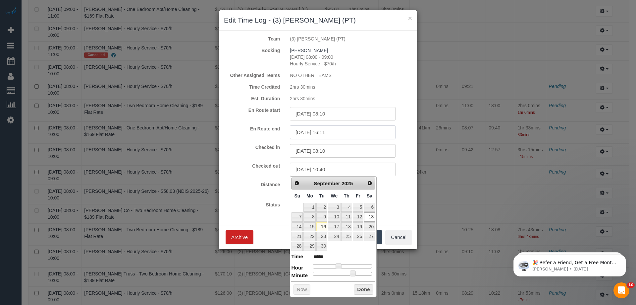
click at [334, 134] on input "16/09/2025 16:11" at bounding box center [343, 132] width 106 height 14
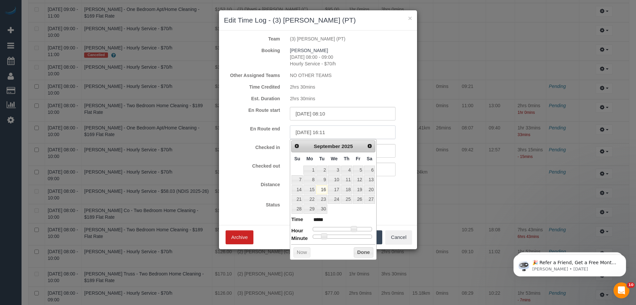
drag, startPoint x: 340, startPoint y: 132, endPoint x: 192, endPoint y: 135, distance: 148.5
click at [193, 135] on div "× Edit Time Log - (3) Allie Zhu (PT) Team (3) Allie Zhu (PT) Booking Ashley Hal…" at bounding box center [318, 152] width 636 height 305
paste input "3/09/2025 10:40"
type input "13/09/2025 10:40"
click at [266, 138] on div "En Route end 13/09/2025 10:40" at bounding box center [318, 132] width 198 height 14
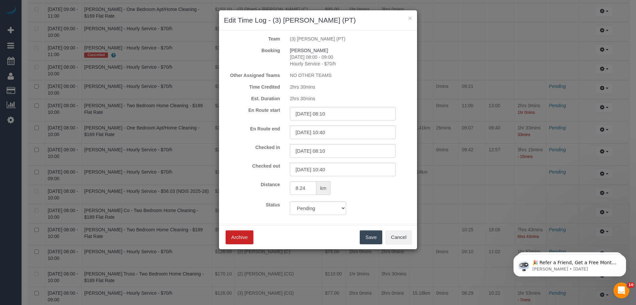
click at [370, 238] on button "Save" at bounding box center [371, 237] width 23 height 14
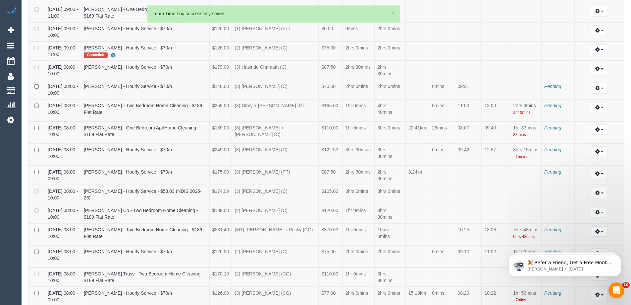
scroll to position [2648, 631]
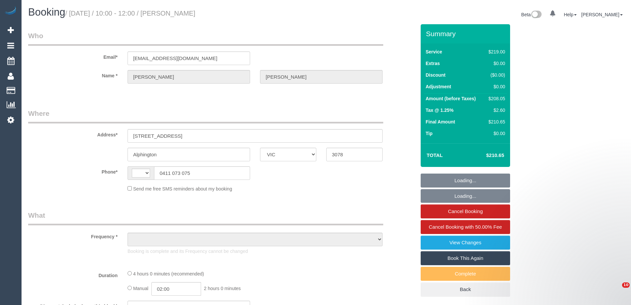
select select "VIC"
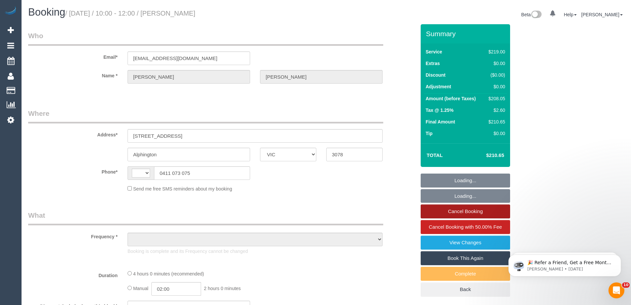
select select "string:AU"
select select "object:348"
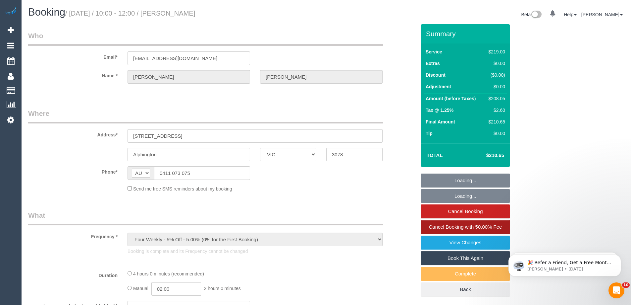
select select "string:stripe-pm_1R4KHa2GScqysDRVF2v9Tya7"
select select "number:27"
select select "number:14"
select select "number:19"
select select "number:22"
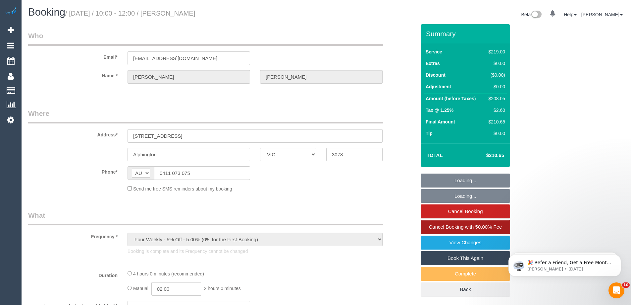
select select "number:35"
select select "number:13"
click at [443, 258] on link "Book This Again" at bounding box center [465, 258] width 89 height 14
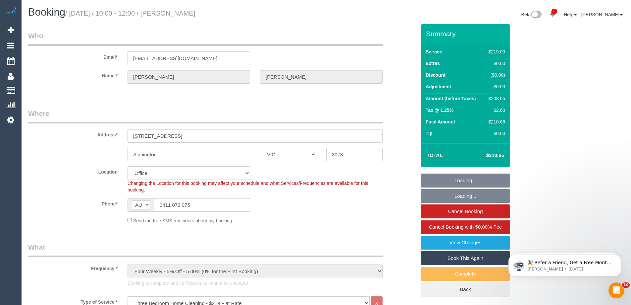
select select "object:2229"
select select "VIC"
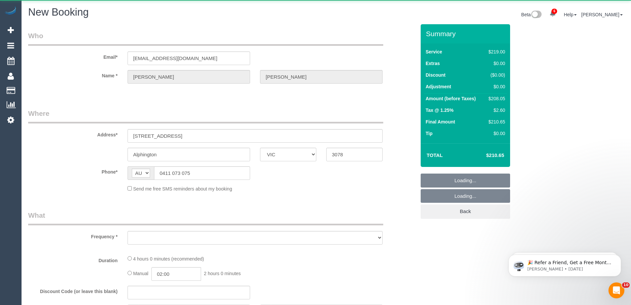
select select "object:5187"
select select "number:27"
select select "number:14"
select select "number:19"
select select "number:22"
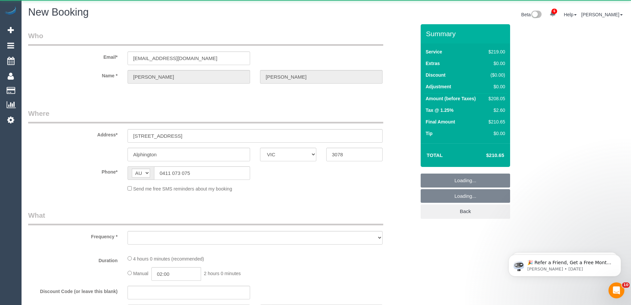
select select "number:35"
select select "number:13"
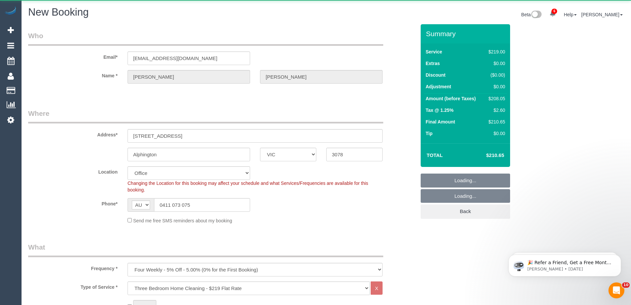
select select "string:stripe-pm_1R4KHa2GScqysDRVF2v9Tya7"
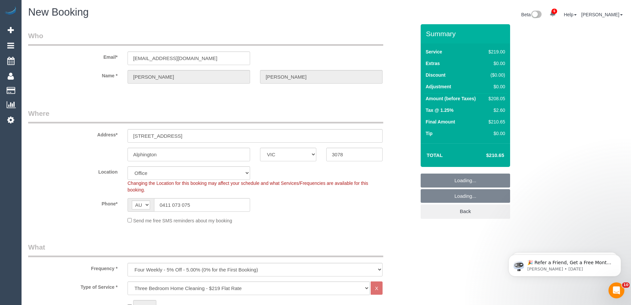
select select "58"
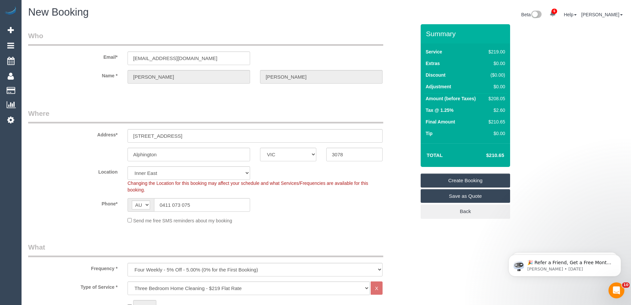
select select "object:5192"
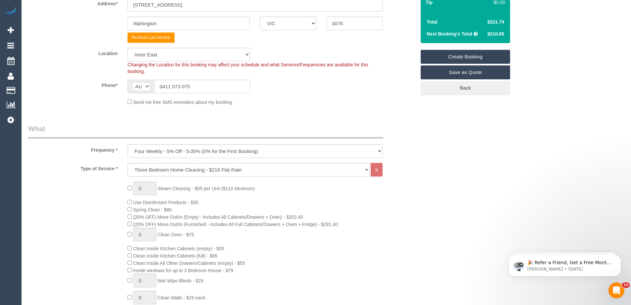
scroll to position [133, 0]
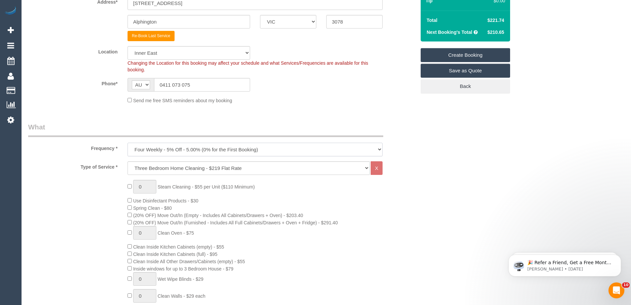
click at [169, 147] on select "One Time Cleaning Weekly - 10% Off - 10.00% (0% for the First Booking) Fortnigh…" at bounding box center [255, 149] width 255 height 14
click at [215, 135] on legend "What" at bounding box center [205, 129] width 355 height 15
click at [194, 168] on select "Hourly Service - $70/h Hourly Service - $65/h Hourly Service - $60/h Hourly Ser…" at bounding box center [249, 168] width 242 height 14
select select "213"
click at [128, 161] on select "Hourly Service - $70/h Hourly Service - $65/h Hourly Service - $60/h Hourly Ser…" at bounding box center [249, 168] width 242 height 14
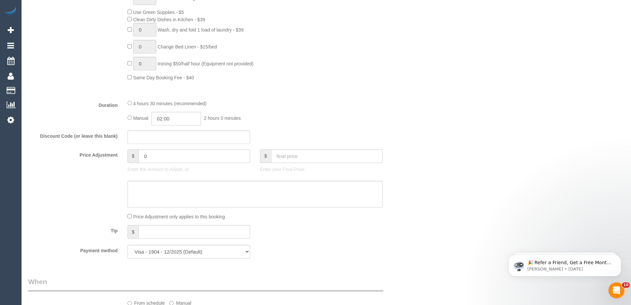
scroll to position [464, 0]
click at [165, 155] on input "0" at bounding box center [195, 156] width 112 height 14
click at [164, 154] on input "0" at bounding box center [195, 156] width 112 height 14
type input "-10"
click at [185, 200] on textarea at bounding box center [255, 193] width 255 height 27
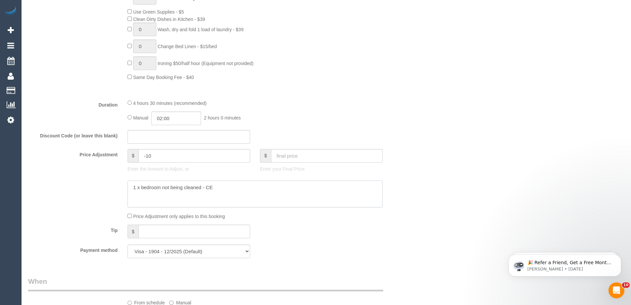
click at [272, 188] on textarea at bounding box center [255, 193] width 255 height 27
drag, startPoint x: 202, startPoint y: 187, endPoint x: 116, endPoint y: 179, distance: 85.9
click at [116, 179] on sui-booking-price-adjustment "Price Adjustment $ -10 Enter the Amount to Adjust, or $ Enter your Final Price …" at bounding box center [222, 184] width 388 height 71
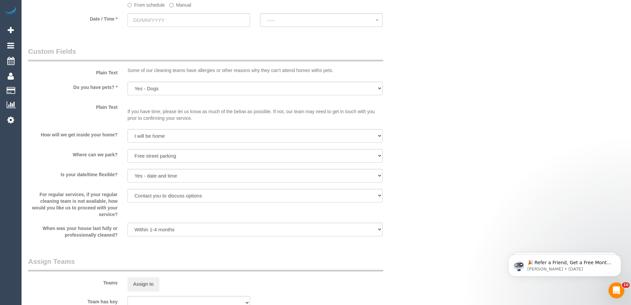
scroll to position [961, 0]
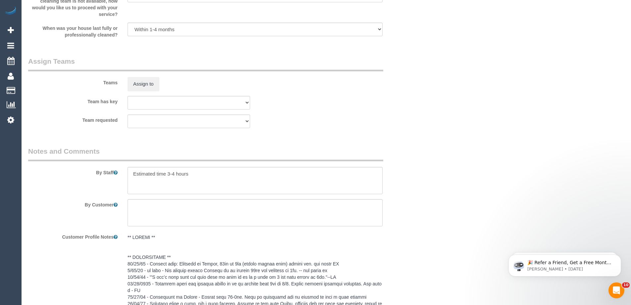
type textarea "1 x bedroom not being cleaned - CE"
click at [206, 174] on textarea at bounding box center [255, 180] width 255 height 27
drag, startPoint x: 206, startPoint y: 174, endPoint x: 0, endPoint y: 153, distance: 206.8
paste textarea "1 x bedroom not being cleaned"
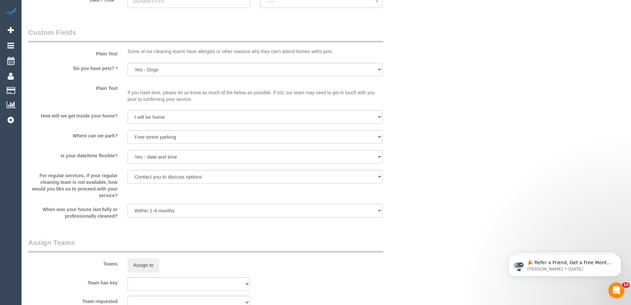
scroll to position [696, 0]
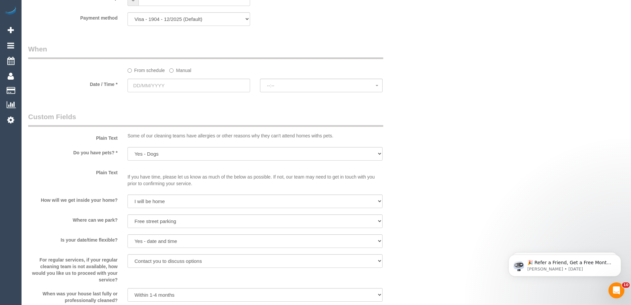
type textarea "1 x bedroom not being cleaned"
click at [149, 84] on input "text" at bounding box center [189, 86] width 123 height 14
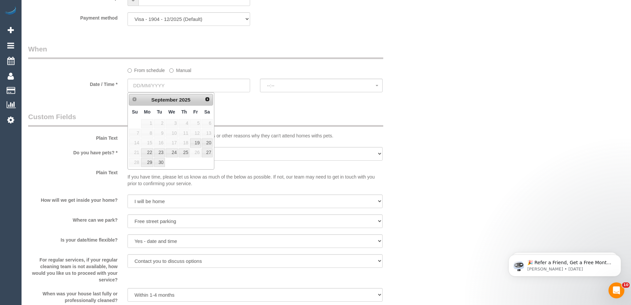
click at [182, 144] on span "18" at bounding box center [184, 142] width 11 height 9
click at [183, 154] on link "25" at bounding box center [184, 152] width 11 height 9
type input "25/09/2025"
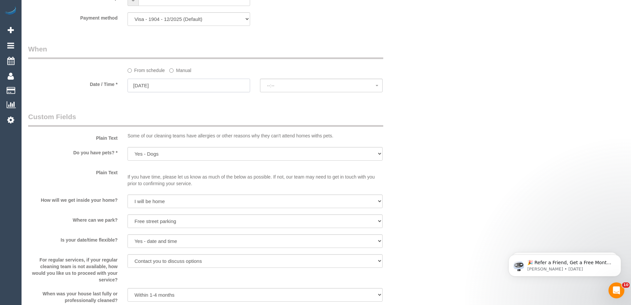
click at [157, 84] on input "25/09/2025" at bounding box center [189, 86] width 123 height 14
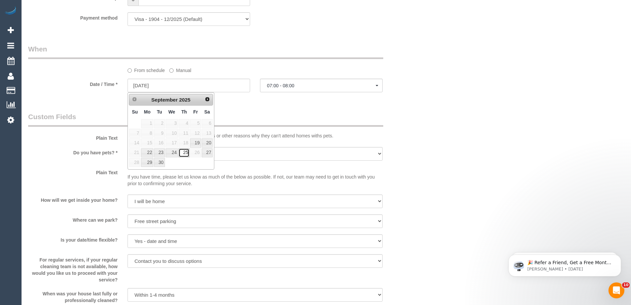
click at [185, 154] on link "25" at bounding box center [184, 152] width 11 height 9
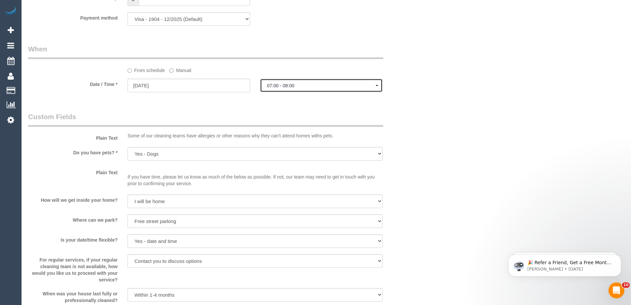
click at [288, 85] on span "07:00 - 08:00" at bounding box center [321, 85] width 109 height 5
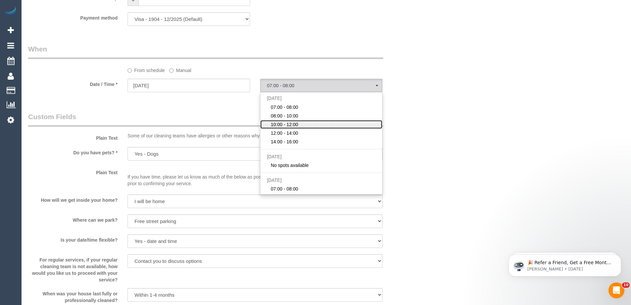
click at [285, 125] on span "10:00 - 12:00" at bounding box center [285, 124] width 28 height 7
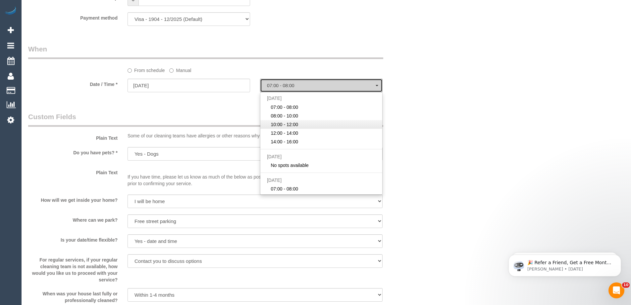
select select "spot8"
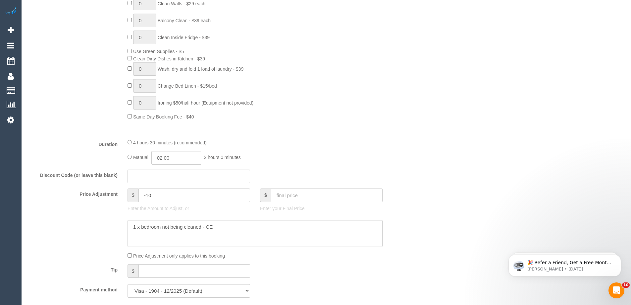
scroll to position [33, 0]
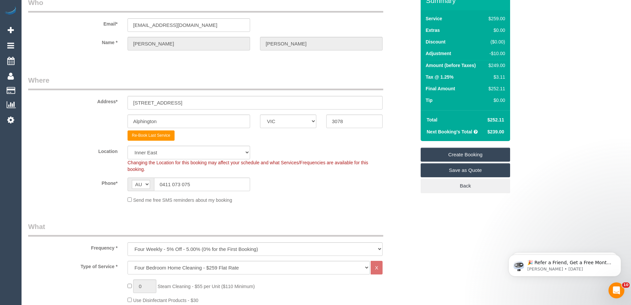
click at [452, 154] on link "Create Booking" at bounding box center [465, 154] width 89 height 14
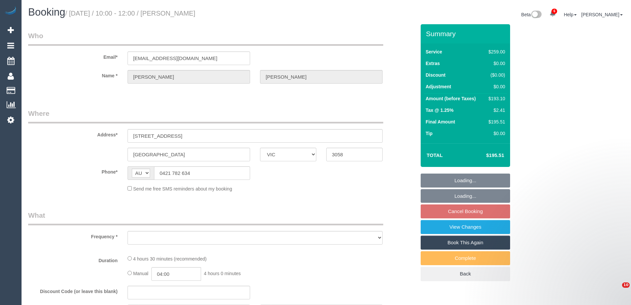
select select "VIC"
select select "object:582"
select select "string:stripe-pm_1RijRh2GScqysDRVJYZBd2he"
select select "number:28"
select select "number:14"
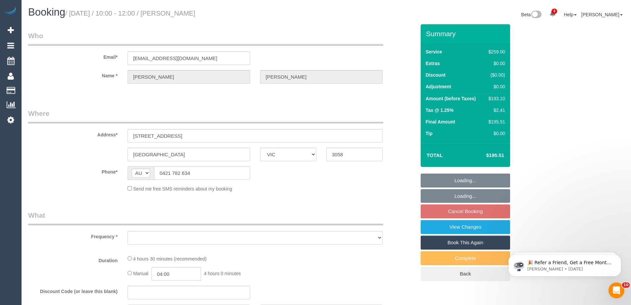
select select "number:19"
select select "number:24"
select select "number:34"
select select "number:11"
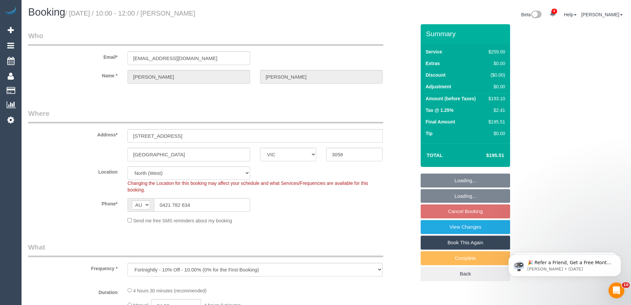
click at [266, 21] on div "Booking / [DATE] / 10:00 - 12:00 / [PERSON_NAME] Beta 6 Your Notifications You …" at bounding box center [326, 16] width 606 height 18
select select "object:735"
select select "spot3"
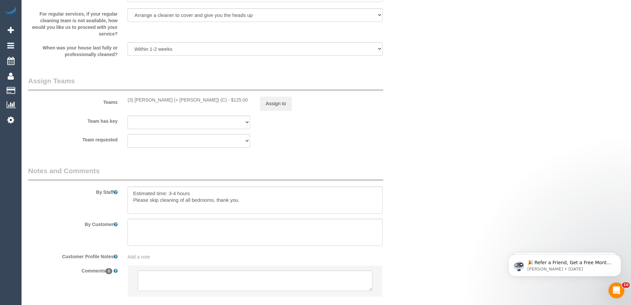
scroll to position [968, 0]
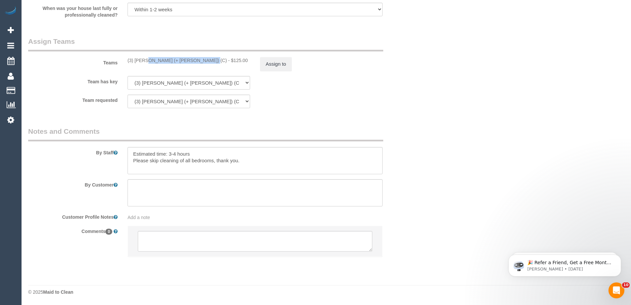
drag, startPoint x: 181, startPoint y: 61, endPoint x: 126, endPoint y: 57, distance: 55.5
click at [126, 57] on div "(3) [PERSON_NAME] (+ [PERSON_NAME]) (C) - $125.00" at bounding box center [189, 60] width 133 height 7
copy div "(3) [PERSON_NAME] (+ [PERSON_NAME]) (C)"
click at [269, 63] on button "Assign to" at bounding box center [276, 64] width 32 height 14
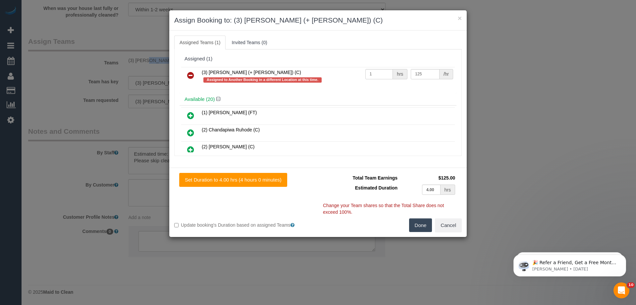
click at [190, 73] on icon at bounding box center [190, 75] width 7 height 8
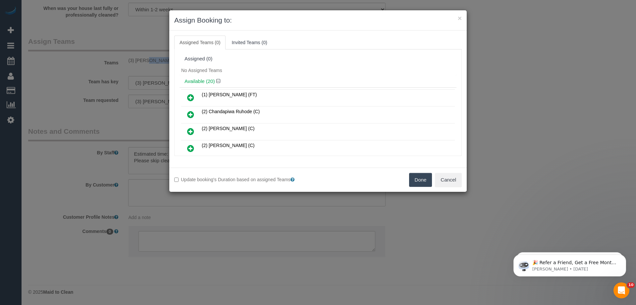
click at [424, 176] on button "Done" at bounding box center [420, 180] width 23 height 14
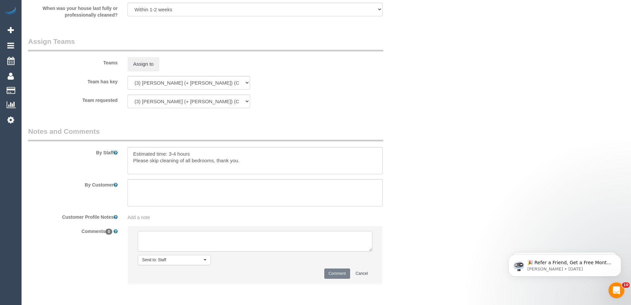
click at [227, 245] on textarea at bounding box center [255, 241] width 235 height 21
type textarea "/"
paste textarea "Cleaner(s) Unassigned: Reason Unassigned: One Off/Ongoing: Flexibility: Close a…"
drag, startPoint x: 370, startPoint y: 248, endPoint x: 537, endPoint y: 317, distance: 180.6
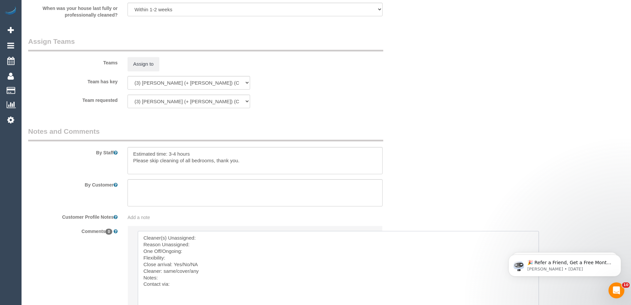
click at [221, 238] on textarea at bounding box center [338, 276] width 401 height 90
paste textarea "(3) [PERSON_NAME] (+ [PERSON_NAME]) (C)"
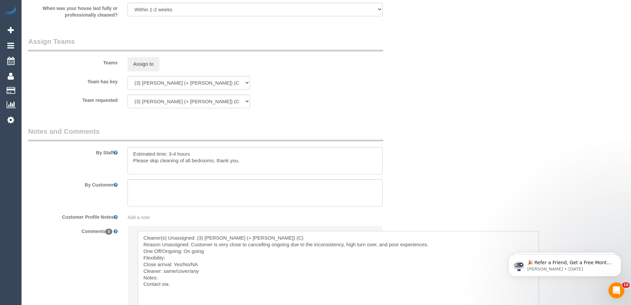
click at [176, 262] on textarea at bounding box center [338, 276] width 401 height 90
click at [175, 257] on textarea at bounding box center [338, 276] width 401 height 90
paste textarea "- Mondays between 8.00 am and 12.00 pm - Fridays between 8.00 am and 2.00 pm"
drag, startPoint x: 191, startPoint y: 277, endPoint x: 175, endPoint y: 279, distance: 15.7
click at [175, 279] on textarea at bounding box center [338, 276] width 401 height 90
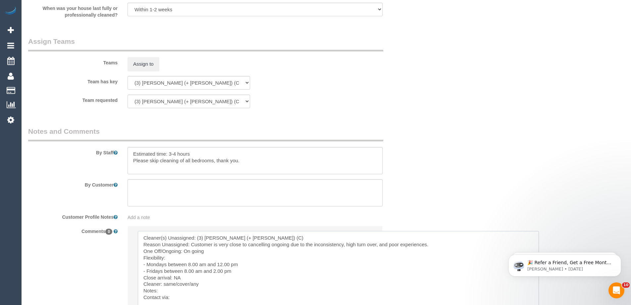
drag, startPoint x: 205, startPoint y: 283, endPoint x: 163, endPoint y: 282, distance: 42.1
click at [163, 282] on textarea at bounding box center [338, 276] width 401 height 90
click at [163, 283] on textarea at bounding box center [338, 276] width 401 height 90
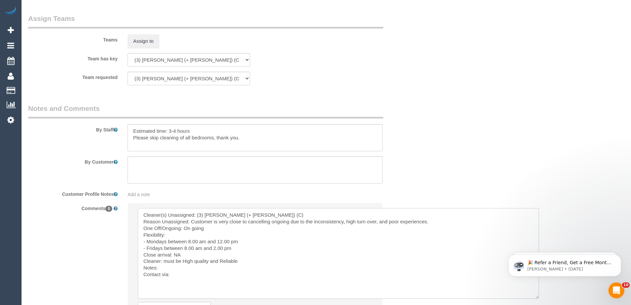
scroll to position [1001, 0]
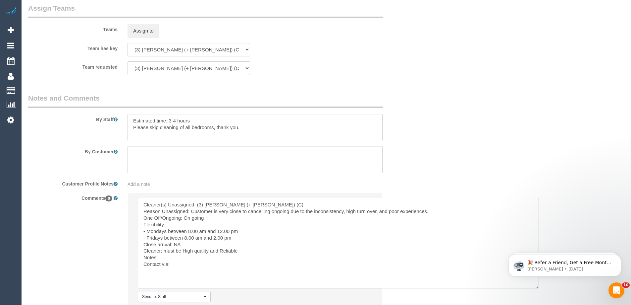
click at [179, 256] on textarea at bounding box center [338, 243] width 401 height 90
click at [188, 266] on textarea at bounding box center [338, 243] width 401 height 90
click at [198, 267] on textarea at bounding box center [338, 243] width 401 height 90
paste textarea "cnv_qe7v9ov"
click at [199, 277] on textarea at bounding box center [338, 243] width 401 height 90
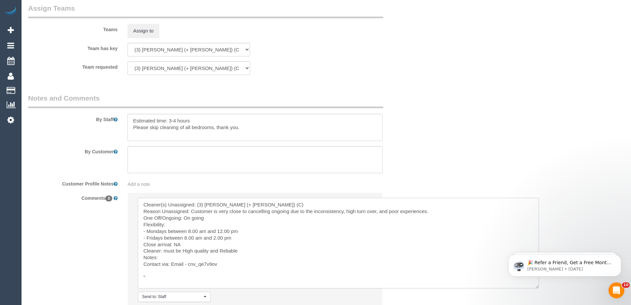
paste textarea "Once we’ve locked a regular team and have some consistency, I’d be happy to lea…"
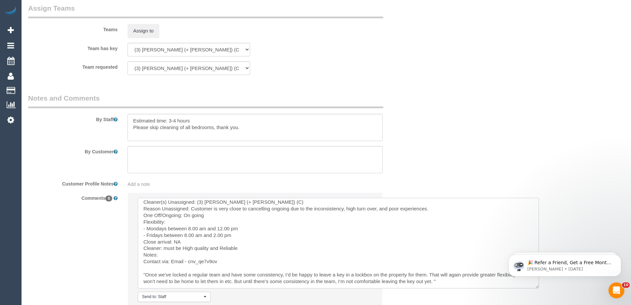
scroll to position [1065, 0]
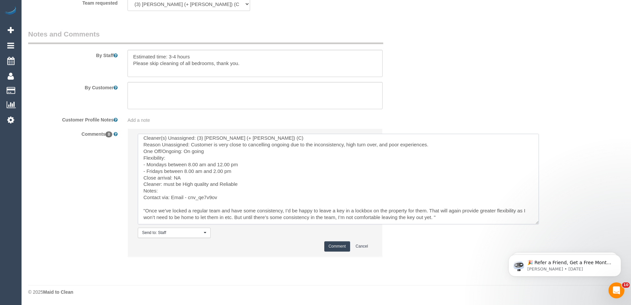
type textarea "Cleaner(s) Unassigned: (3) [PERSON_NAME] (+ [PERSON_NAME]) (C) Reason Unassigne…"
click at [340, 245] on button "Comment" at bounding box center [337, 246] width 26 height 10
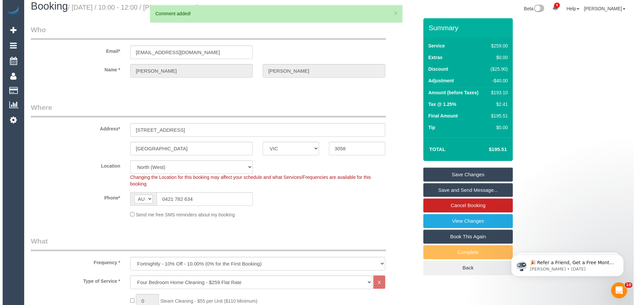
scroll to position [0, 0]
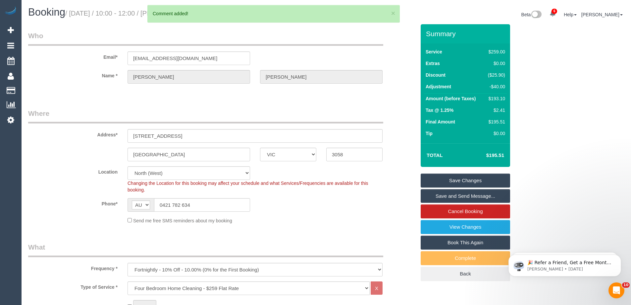
click at [459, 177] on link "Save Changes" at bounding box center [465, 180] width 89 height 14
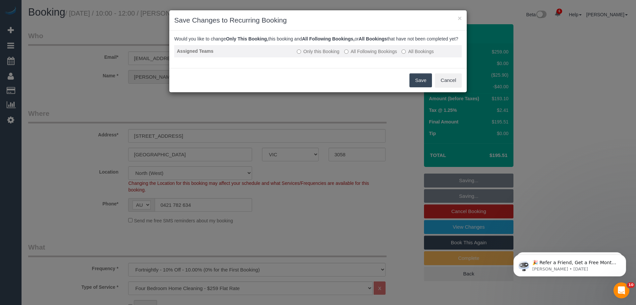
click at [351, 55] on label "All Following Bookings" at bounding box center [370, 51] width 53 height 7
click at [417, 87] on button "Save" at bounding box center [421, 80] width 23 height 14
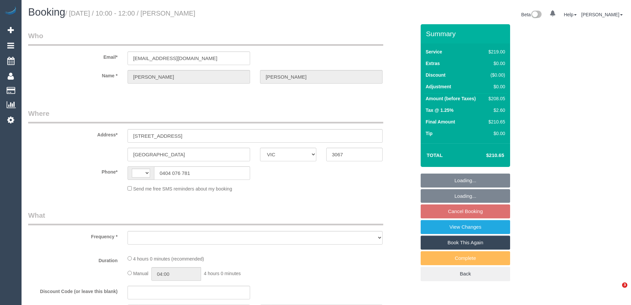
select select "VIC"
select select "object:335"
select select "string:AU"
select select "string:stripe-pm_1NOYwq2GScqysDRVRjm2bxhj"
select select "number:29"
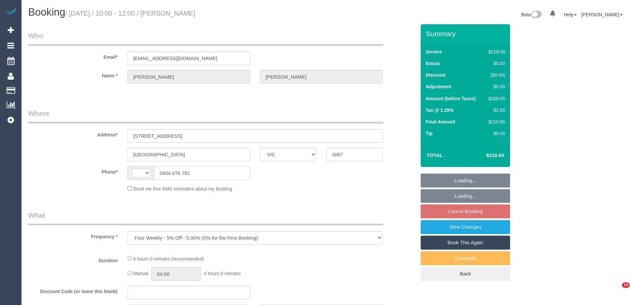
select select "number:14"
select select "number:21"
select select "number:22"
select select "number:34"
select select "number:11"
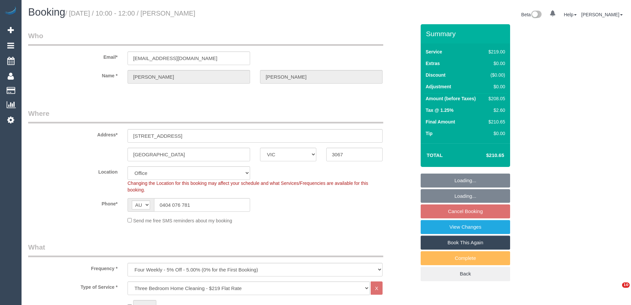
select select "object:2116"
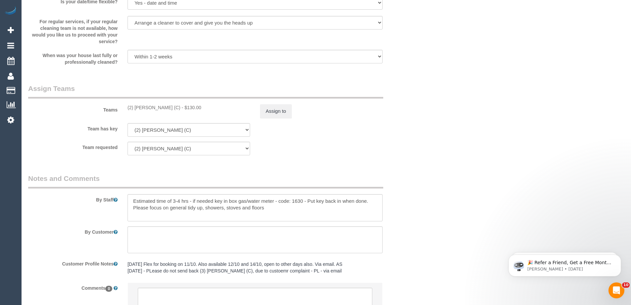
scroll to position [1026, 0]
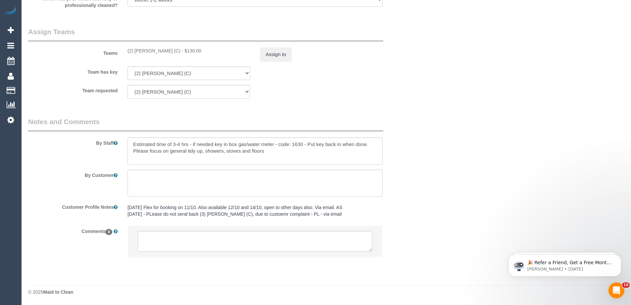
drag, startPoint x: 178, startPoint y: 51, endPoint x: 126, endPoint y: 50, distance: 51.7
click at [126, 50] on div "(2) [PERSON_NAME] (C) - $130.00" at bounding box center [189, 50] width 133 height 7
copy div "(2) [PERSON_NAME] (C)"
click at [277, 56] on button "Assign to" at bounding box center [276, 54] width 32 height 14
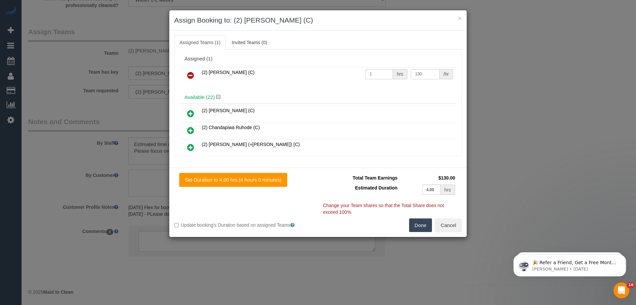
click at [189, 77] on icon at bounding box center [190, 75] width 7 height 8
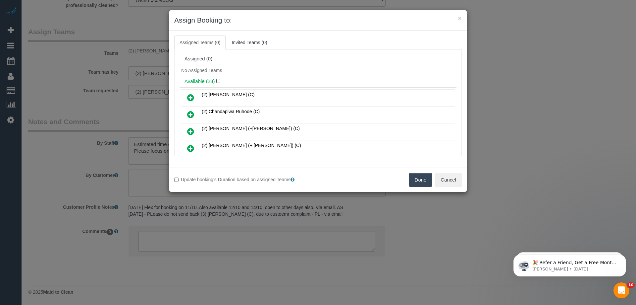
drag, startPoint x: 417, startPoint y: 179, endPoint x: 404, endPoint y: 182, distance: 12.6
click at [417, 178] on button "Done" at bounding box center [420, 180] width 23 height 14
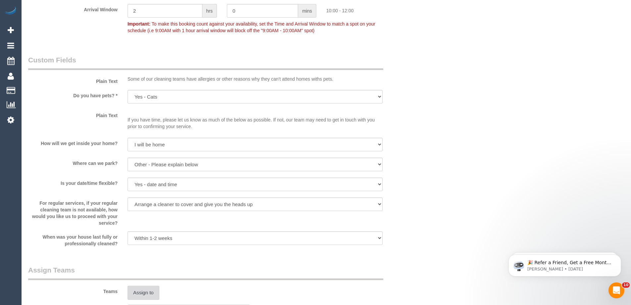
scroll to position [695, 0]
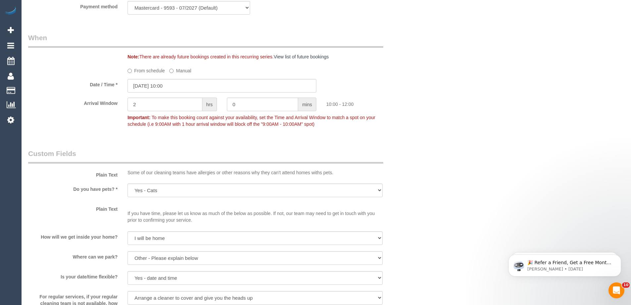
click at [134, 71] on label "From schedule" at bounding box center [146, 69] width 37 height 9
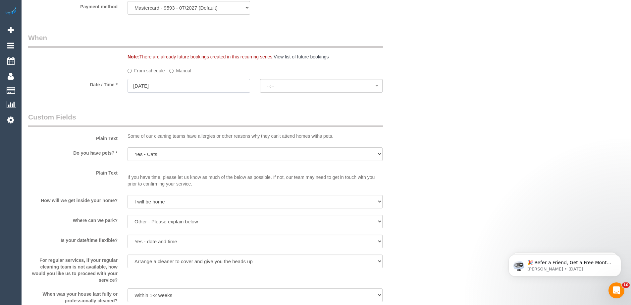
click at [135, 85] on input "[DATE]" at bounding box center [189, 86] width 123 height 14
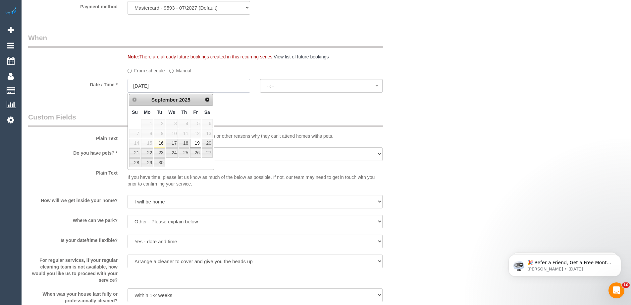
select select "spot6"
click at [207, 100] on span "Next" at bounding box center [207, 98] width 5 height 5
click at [205, 103] on link "Next" at bounding box center [207, 98] width 9 height 9
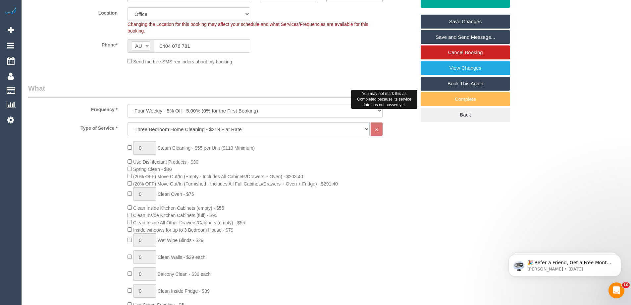
scroll to position [65, 0]
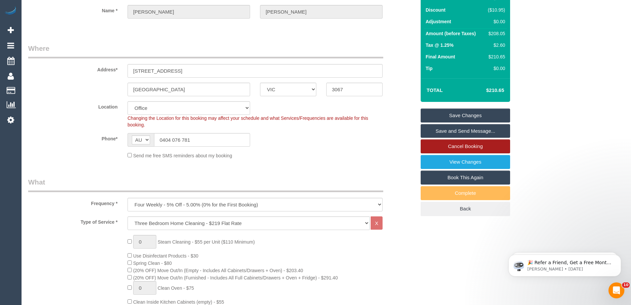
click at [463, 146] on link "Cancel Booking" at bounding box center [465, 146] width 89 height 14
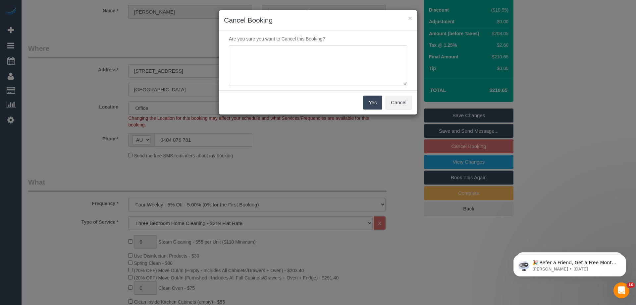
click at [312, 65] on textarea at bounding box center [318, 65] width 178 height 40
drag, startPoint x: 260, startPoint y: 54, endPoint x: 214, endPoint y: 53, distance: 45.7
click at [214, 53] on div "× Cancel Booking Are you sure you want to Cancel this Booking? Yes Cancel" at bounding box center [318, 152] width 636 height 305
type textarea "starting renovations - CE"
click at [375, 102] on button "Yes" at bounding box center [372, 102] width 19 height 14
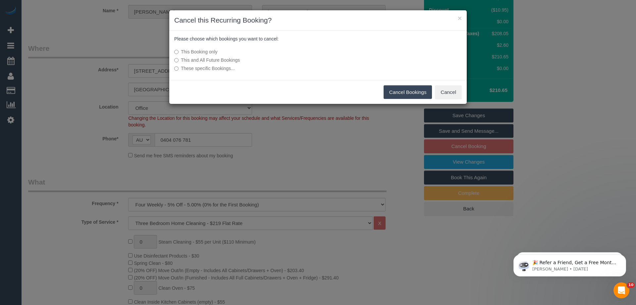
click at [398, 93] on button "Cancel Bookings" at bounding box center [408, 92] width 49 height 14
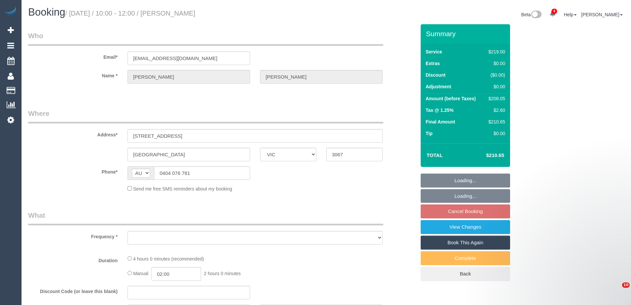
select select "VIC"
select select "object:576"
select select "string:stripe-pm_1NOYwq2GScqysDRVRjm2bxhj"
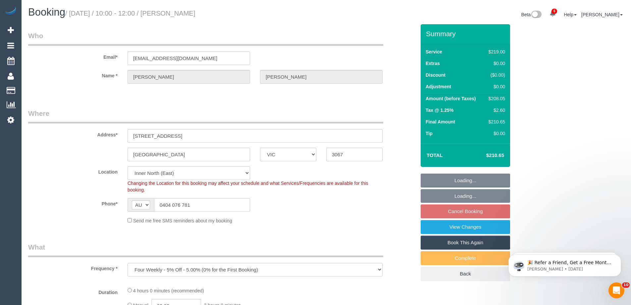
select select "object:729"
select select "number:29"
select select "number:14"
select select "number:21"
select select "number:22"
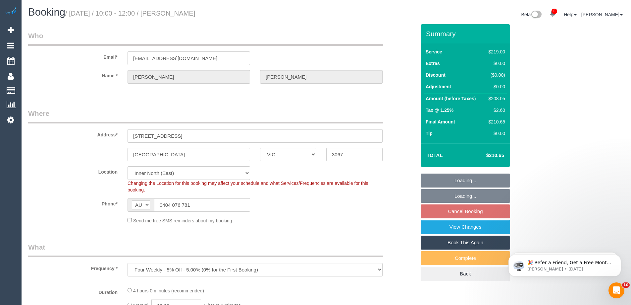
select select "number:34"
select select "number:11"
select select "spot3"
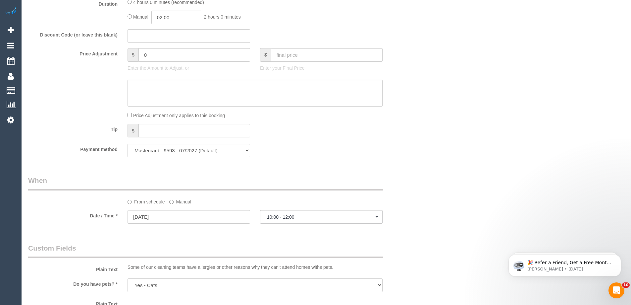
scroll to position [563, 0]
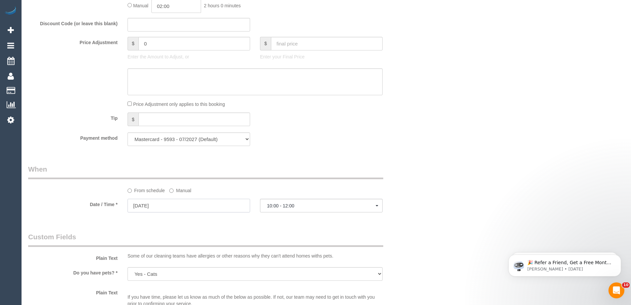
click at [153, 201] on input "17/10/2025" at bounding box center [189, 206] width 123 height 14
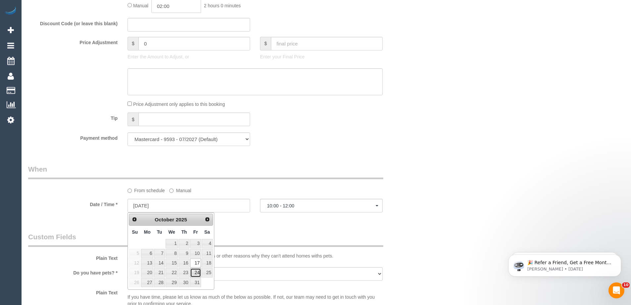
click at [196, 272] on link "24" at bounding box center [195, 272] width 11 height 9
type input "24/10/2025"
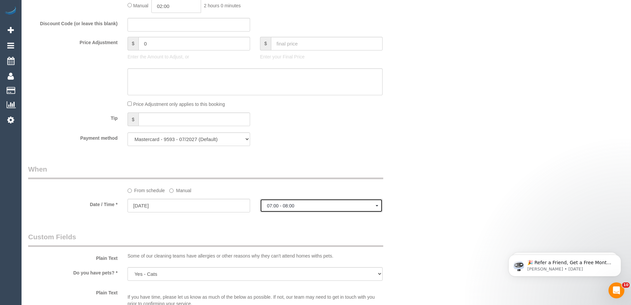
click at [280, 208] on span "07:00 - 08:00" at bounding box center [321, 205] width 109 height 5
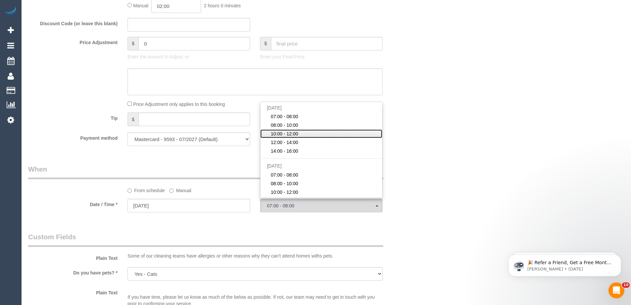
click at [297, 135] on span "10:00 - 12:00" at bounding box center [285, 133] width 28 height 7
select select "spot24"
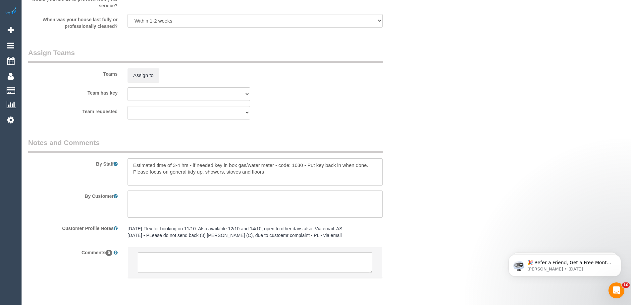
scroll to position [978, 0]
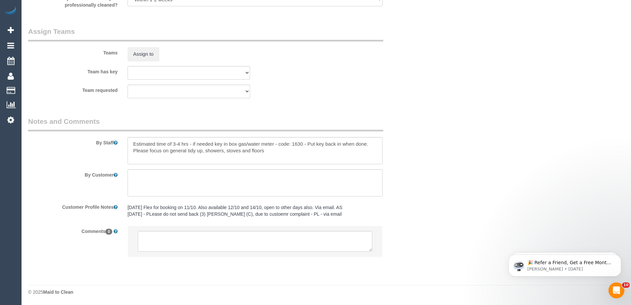
drag, startPoint x: 181, startPoint y: 251, endPoint x: 176, endPoint y: 246, distance: 6.8
click at [178, 249] on li at bounding box center [255, 241] width 255 height 30
click at [179, 245] on textarea at bounding box center [255, 241] width 235 height 21
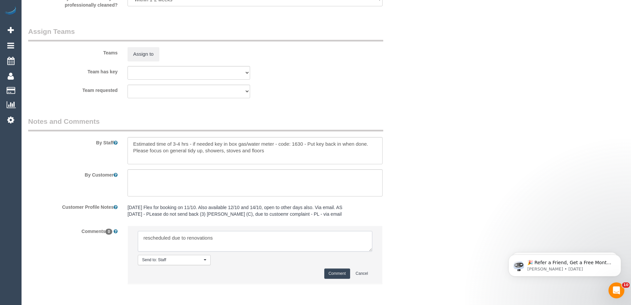
type textarea "rescheduled due to renovations"
click at [340, 271] on button "Comment" at bounding box center [337, 273] width 26 height 10
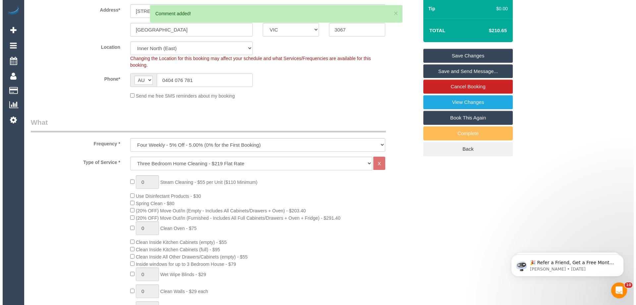
scroll to position [0, 0]
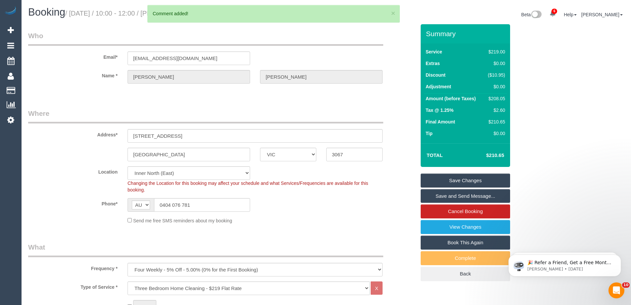
click at [503, 178] on link "Save Changes" at bounding box center [465, 180] width 89 height 14
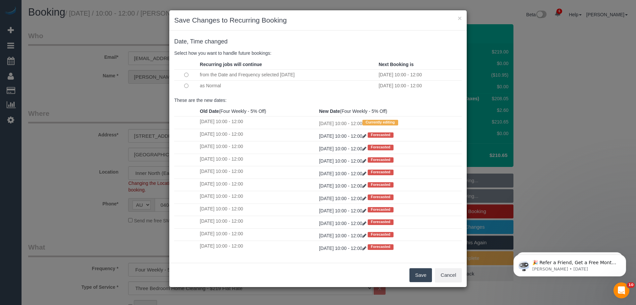
click at [416, 272] on button "Save" at bounding box center [421, 275] width 23 height 14
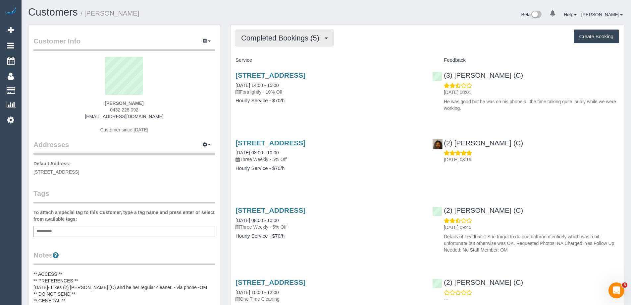
click at [299, 36] on span "Completed Bookings (5)" at bounding box center [282, 38] width 82 height 8
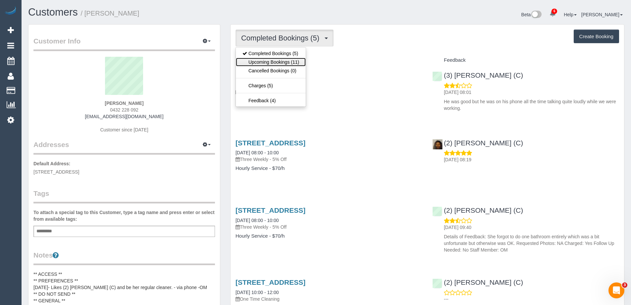
click at [290, 60] on link "Upcoming Bookings (11)" at bounding box center [271, 62] width 70 height 9
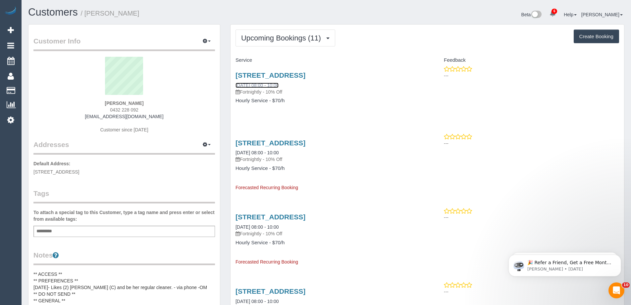
click at [270, 85] on link "25/09/2025 08:00 - 10:00" at bounding box center [257, 85] width 43 height 5
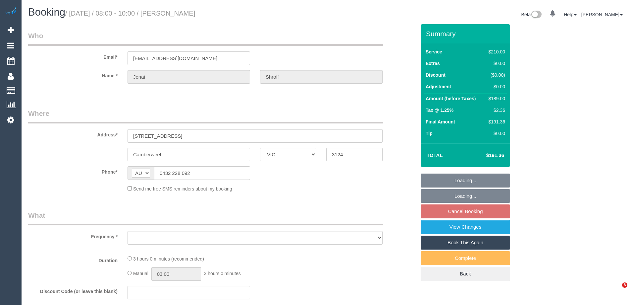
select select "VIC"
select select "object:576"
select select "string:stripe-pm_1RkaMh2GScqysDRVzL0AtIri"
select select "number:28"
select select "number:14"
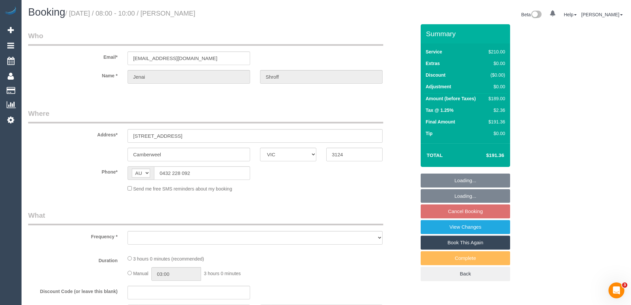
select select "number:19"
select select "number:25"
select select "number:35"
select select "number:12"
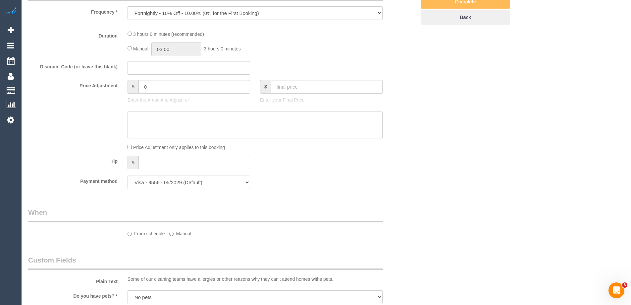
select select "object:771"
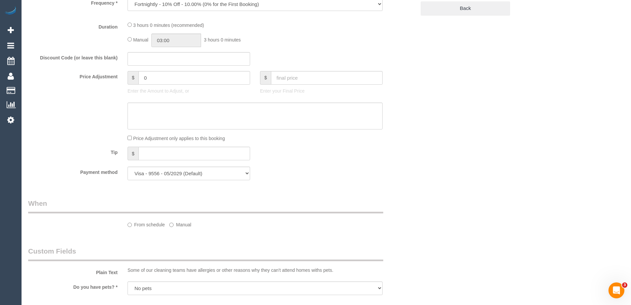
select select "180"
select select "spot2"
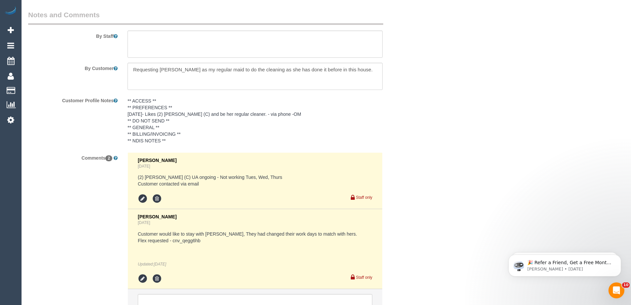
scroll to position [1127, 0]
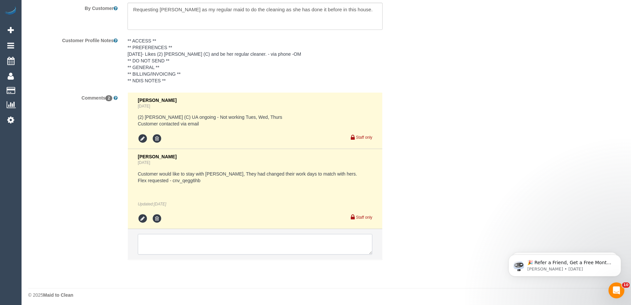
click at [170, 241] on textarea at bounding box center [255, 244] width 235 height 21
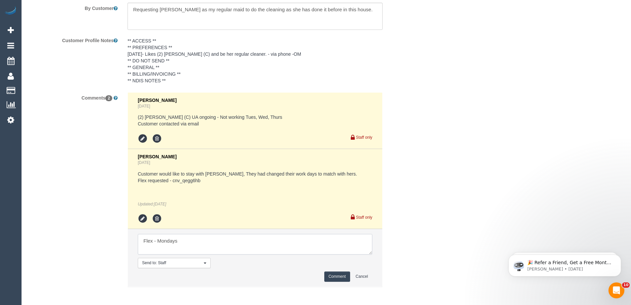
type textarea "Flex - Mondays"
click at [339, 275] on button "Comment" at bounding box center [337, 276] width 26 height 10
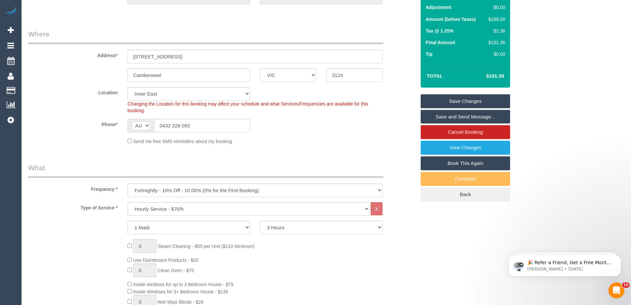
scroll to position [0, 0]
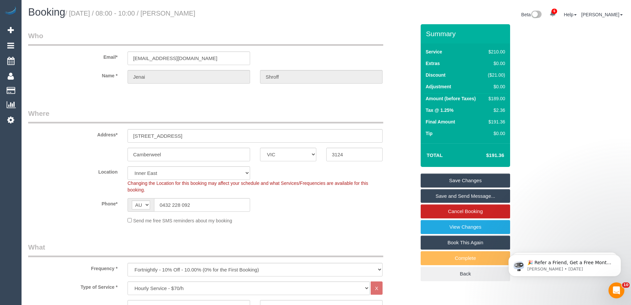
click at [474, 180] on link "Save Changes" at bounding box center [465, 180] width 89 height 14
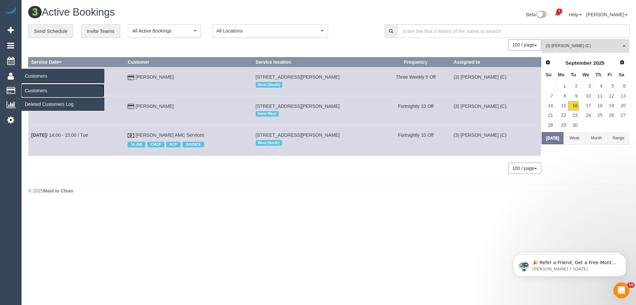
click at [35, 88] on link "Customers" at bounding box center [63, 90] width 83 height 13
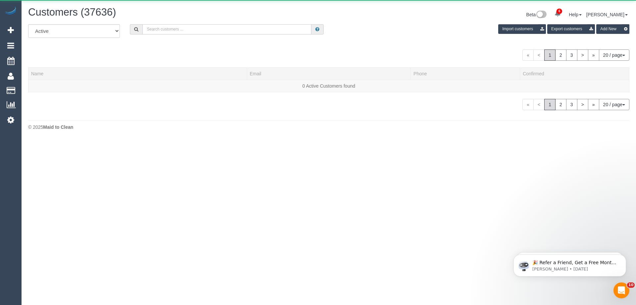
drag, startPoint x: 224, startPoint y: 30, endPoint x: 231, endPoint y: 28, distance: 6.5
click at [231, 28] on input "text" at bounding box center [226, 29] width 169 height 10
type input "v"
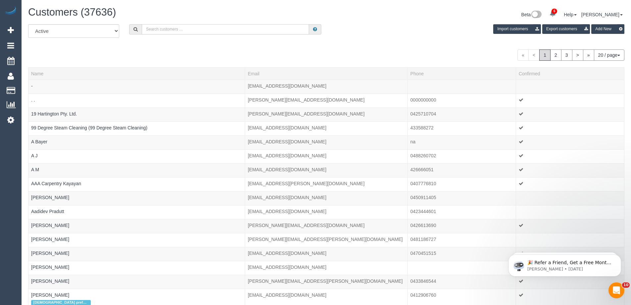
paste input "[EMAIL_ADDRESS][PERSON_NAME][DOMAIN_NAME]"
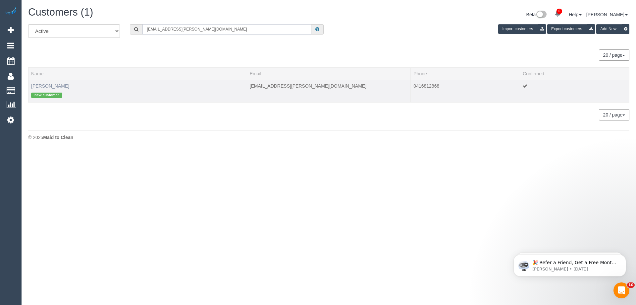
type input "[EMAIL_ADDRESS][PERSON_NAME][DOMAIN_NAME]"
click at [55, 83] on link "[PERSON_NAME]" at bounding box center [50, 85] width 38 height 5
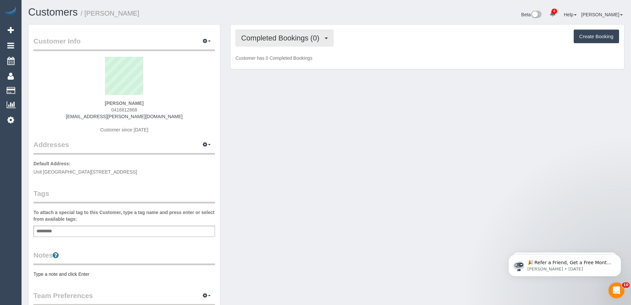
click at [291, 35] on span "Completed Bookings (0)" at bounding box center [282, 38] width 82 height 8
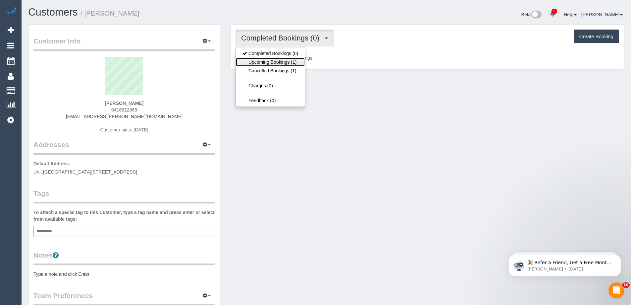
click at [268, 60] on link "Upcoming Bookings (1)" at bounding box center [270, 62] width 69 height 9
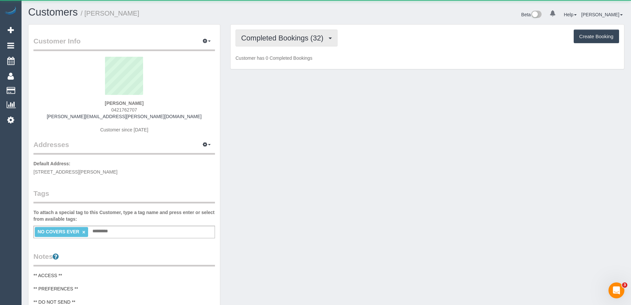
drag, startPoint x: 242, startPoint y: 36, endPoint x: 241, endPoint y: 28, distance: 8.3
click at [242, 30] on button "Completed Bookings (32)" at bounding box center [287, 37] width 102 height 17
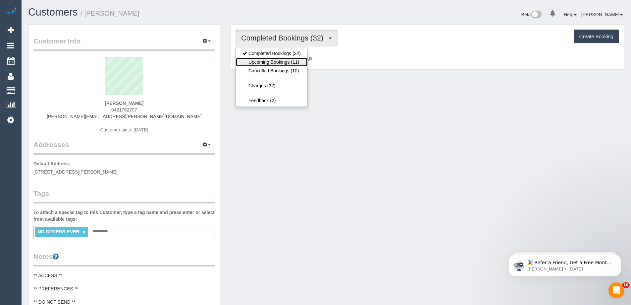
click at [259, 58] on link "Upcoming Bookings (11)" at bounding box center [272, 62] width 72 height 9
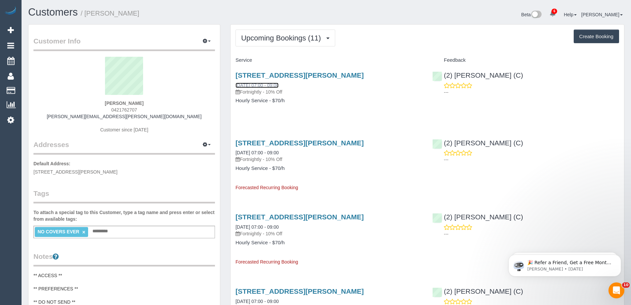
click at [253, 87] on link "[DATE] 07:00 - 09:00" at bounding box center [257, 85] width 43 height 5
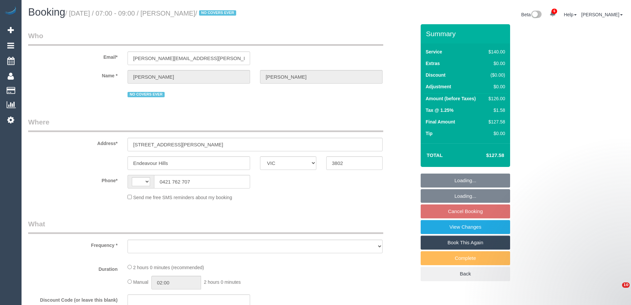
select select "VIC"
select select "string:AU"
select select "object:591"
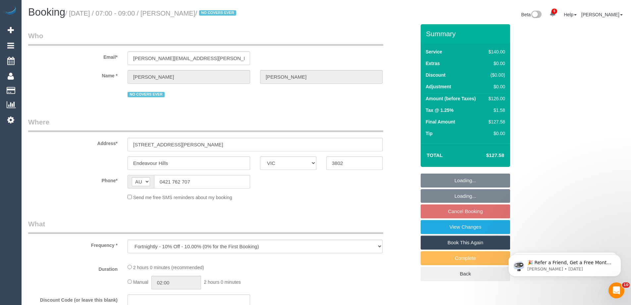
select select "string:stripe-pm_1OZ8TD2GScqysDRVj76NFVLR"
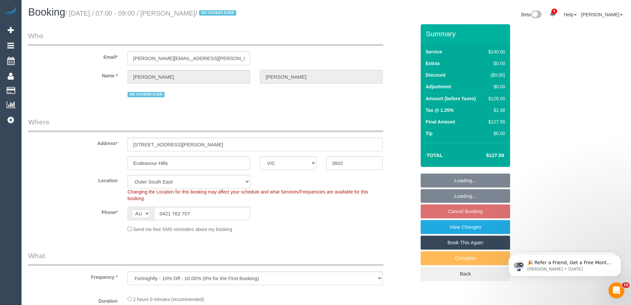
select select "object:929"
select select "number:27"
select select "number:14"
select select "number:19"
select select "number:36"
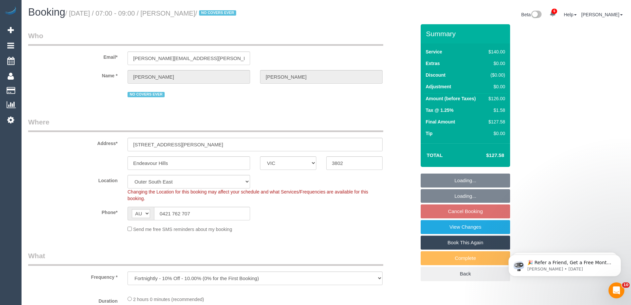
select select "number:35"
select select "number:11"
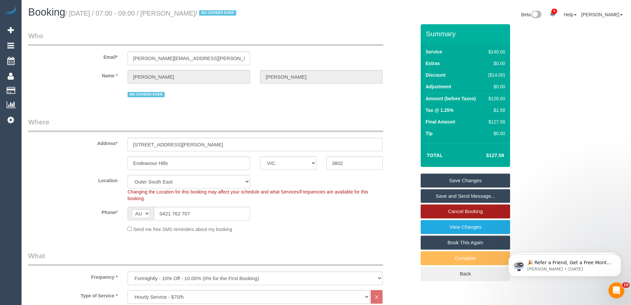
click at [446, 212] on link "Cancel Booking" at bounding box center [465, 211] width 89 height 14
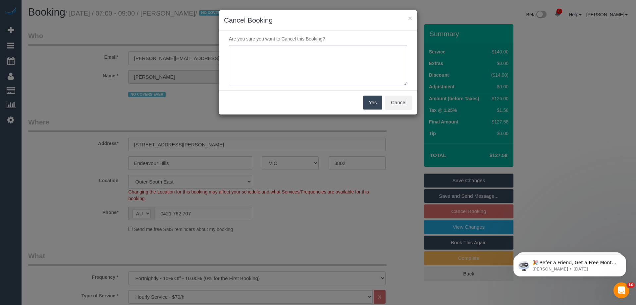
click textarea
paste textarea "Since [PERSON_NAME] has been unavailable and the news that she is leaving Maid …"
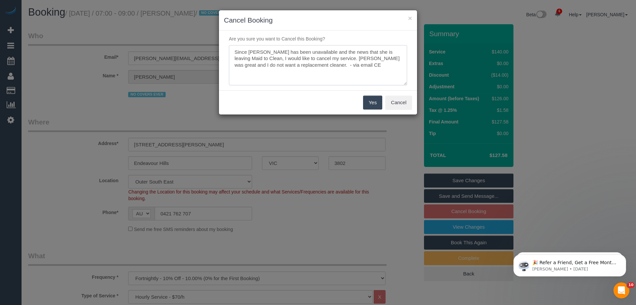
type textarea "Since [PERSON_NAME] has been unavailable and the news that she is leaving Maid …"
click button "Yes"
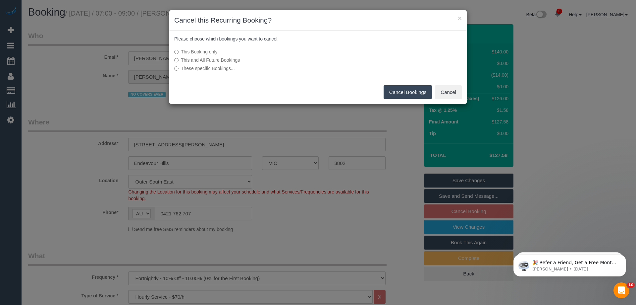
click label "This and All Future Bookings"
click button "Cancel Bookings"
